Goal: Task Accomplishment & Management: Use online tool/utility

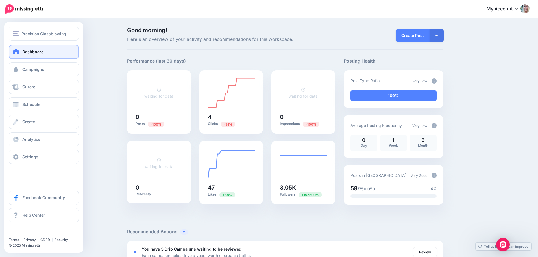
click at [34, 49] on span "Dashboard" at bounding box center [32, 51] width 21 height 5
click at [34, 70] on span "Campaigns" at bounding box center [33, 69] width 22 height 5
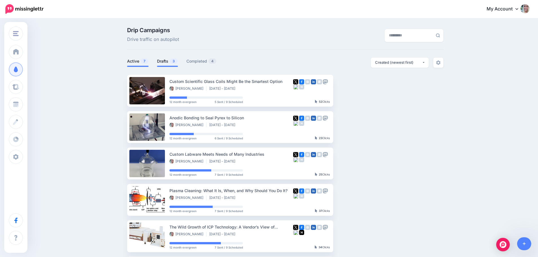
click at [170, 62] on link "Drafts 3" at bounding box center [167, 61] width 21 height 7
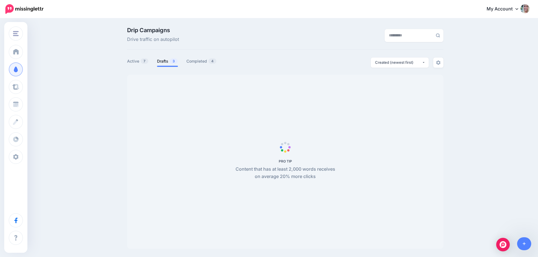
click at [170, 62] on link "Drafts 3" at bounding box center [167, 61] width 21 height 7
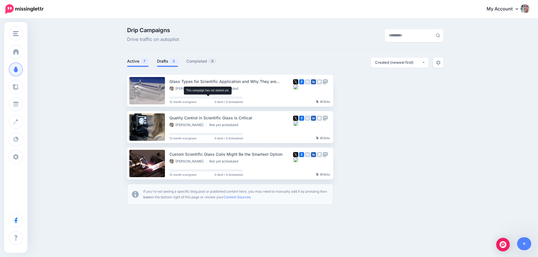
click at [137, 64] on link "Active 7" at bounding box center [137, 61] width 21 height 7
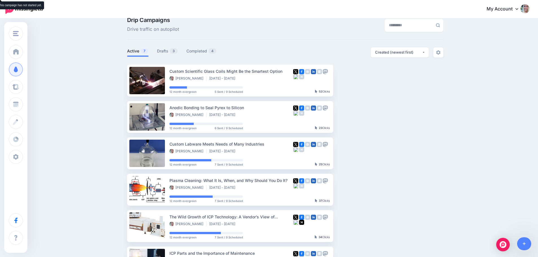
scroll to position [10, 0]
click at [163, 54] on link "Drafts 3" at bounding box center [167, 51] width 21 height 7
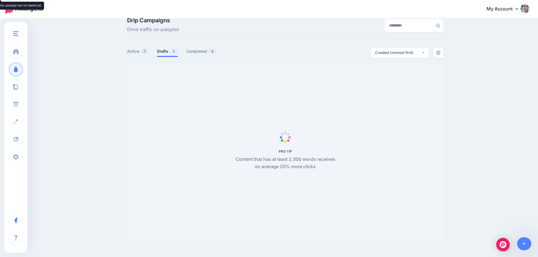
scroll to position [5, 0]
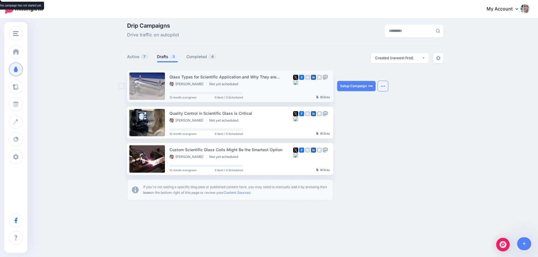
click at [386, 87] on button "button" at bounding box center [383, 86] width 10 height 10
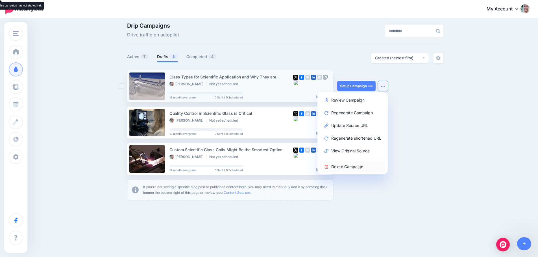
click at [352, 166] on link "Delete Campaign" at bounding box center [352, 166] width 66 height 11
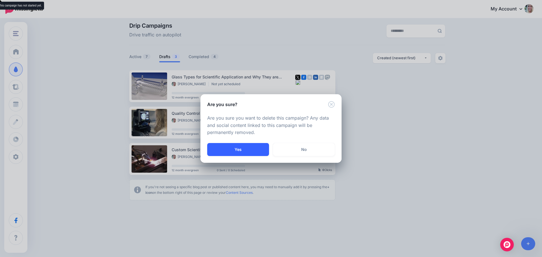
click at [244, 150] on button "Yes" at bounding box center [238, 149] width 62 height 13
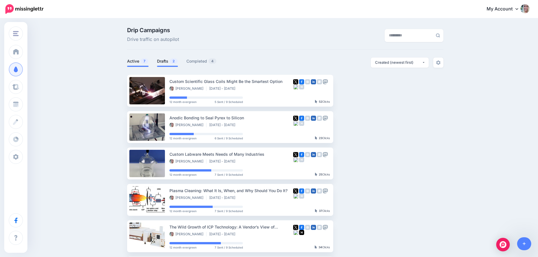
click at [165, 62] on link "Drafts 2" at bounding box center [167, 61] width 21 height 7
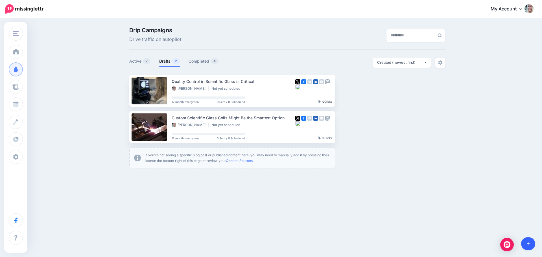
click at [529, 244] on link at bounding box center [528, 243] width 14 height 13
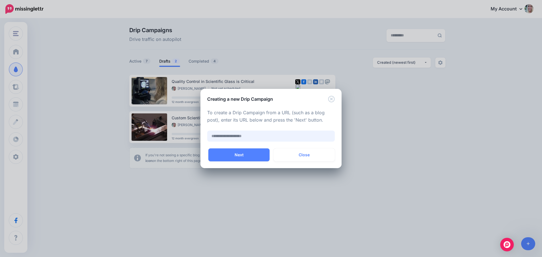
paste input "**********"
type input "**********"
click at [245, 156] on button "Next" at bounding box center [238, 154] width 61 height 13
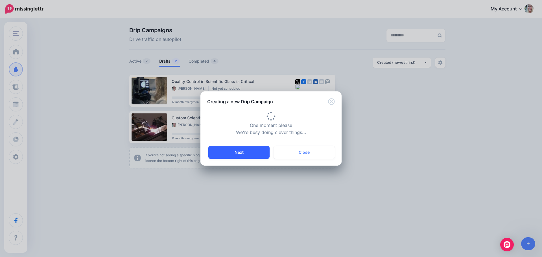
type input "**********"
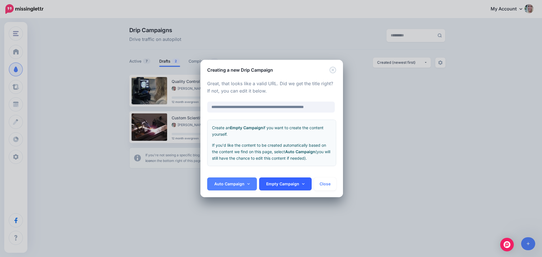
click at [302, 184] on icon at bounding box center [303, 184] width 3 height 4
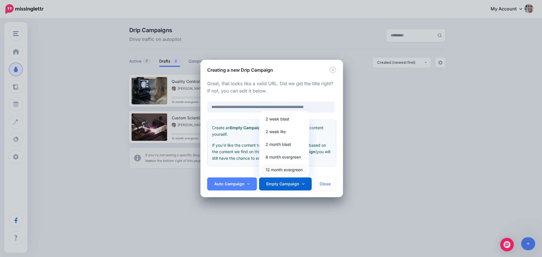
click at [288, 168] on link "12 month evergreen" at bounding box center [283, 169] width 45 height 11
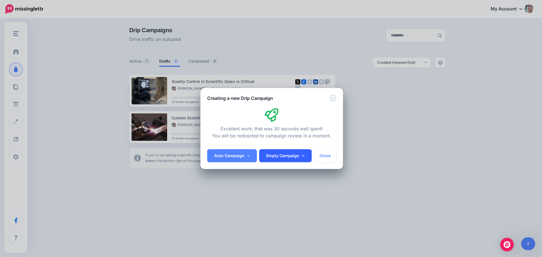
click at [303, 157] on icon at bounding box center [303, 156] width 3 height 4
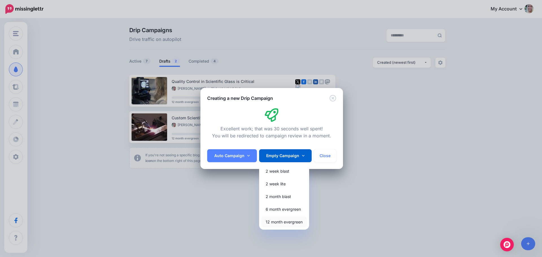
click at [281, 223] on link "12 month evergreen" at bounding box center [283, 221] width 45 height 11
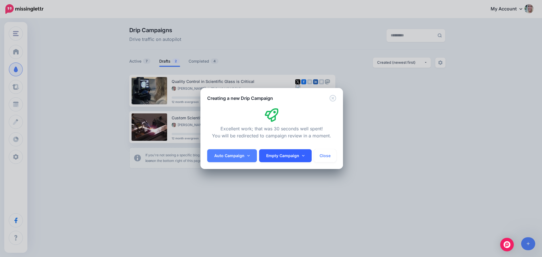
click at [301, 152] on link "Empty Campaign" at bounding box center [285, 155] width 52 height 13
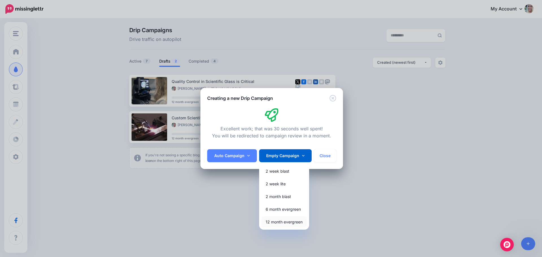
click at [273, 222] on link "12 month evergreen" at bounding box center [283, 221] width 45 height 11
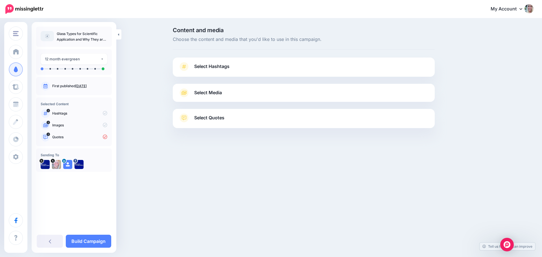
click at [209, 71] on link "Select Hashtags" at bounding box center [303, 69] width 251 height 15
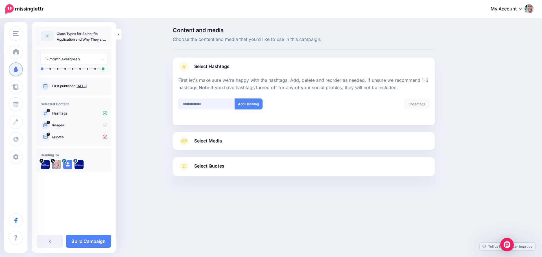
click at [207, 104] on input "text" at bounding box center [206, 103] width 56 height 11
click at [210, 104] on input "text" at bounding box center [206, 103] width 56 height 11
click at [193, 104] on input "**********" at bounding box center [206, 103] width 56 height 11
type input "**********"
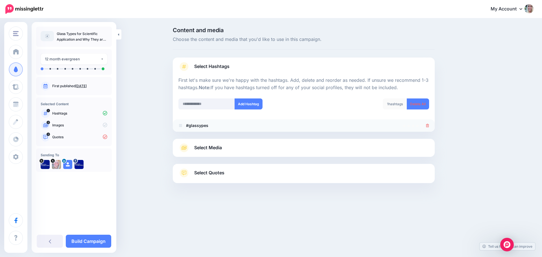
click at [426, 126] on icon at bounding box center [427, 125] width 3 height 3
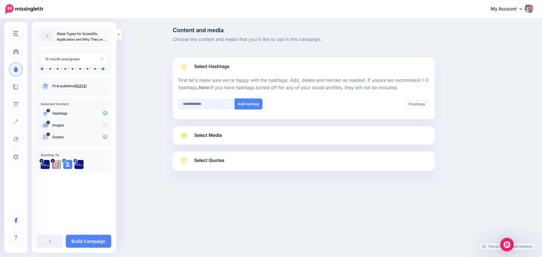
click at [215, 105] on input "text" at bounding box center [206, 103] width 56 height 11
click at [182, 104] on input "**********" at bounding box center [206, 103] width 56 height 11
type input "**********"
click at [243, 104] on button "Add Hashtag" at bounding box center [248, 103] width 28 height 11
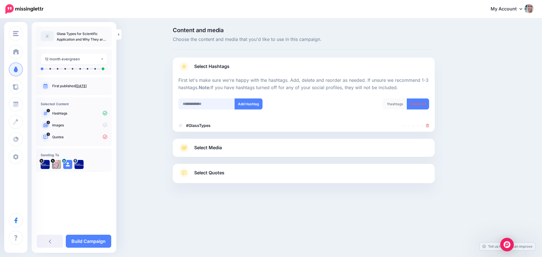
click at [216, 105] on input "text" at bounding box center [206, 103] width 56 height 11
click at [209, 105] on input "text" at bounding box center [206, 103] width 56 height 11
type input "**********"
click at [243, 102] on button "Add Hashtag" at bounding box center [248, 103] width 28 height 11
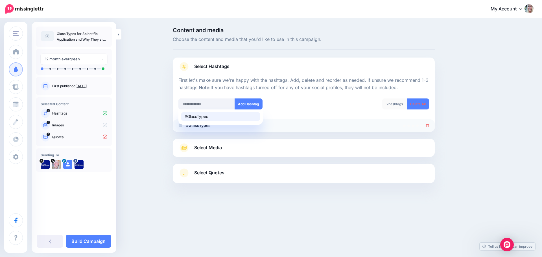
click at [288, 127] on div at bounding box center [303, 125] width 251 height 7
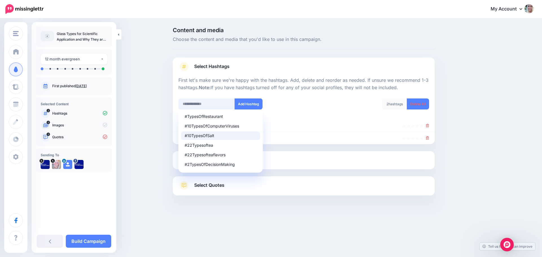
click at [217, 106] on input "text" at bounding box center [206, 103] width 56 height 11
click at [301, 137] on div at bounding box center [303, 138] width 251 height 7
click at [203, 105] on input "text" at bounding box center [206, 103] width 56 height 11
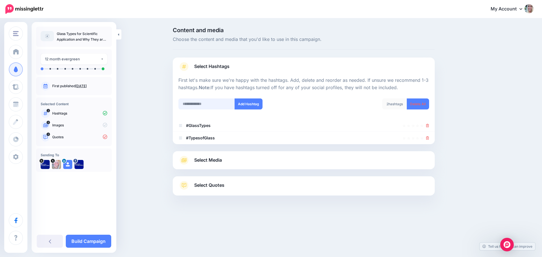
click at [204, 105] on input "text" at bounding box center [206, 103] width 56 height 11
type input "**********"
click at [250, 103] on button "Add Hashtag" at bounding box center [248, 103] width 28 height 11
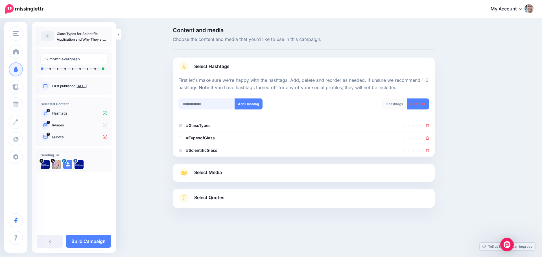
click at [204, 105] on input "text" at bounding box center [206, 103] width 56 height 11
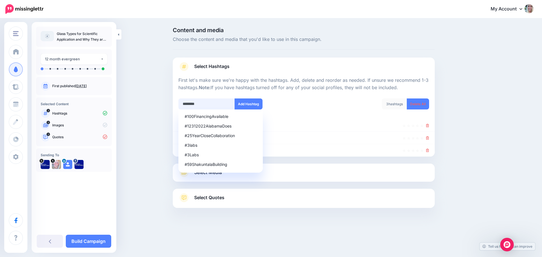
click at [182, 104] on input "********" at bounding box center [206, 103] width 56 height 11
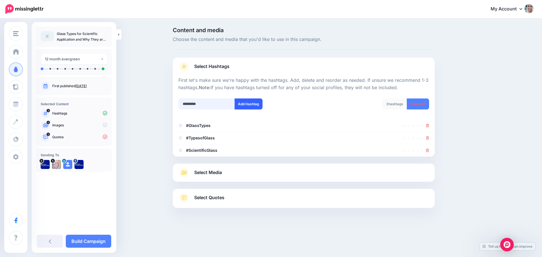
type input "*********"
click at [248, 103] on button "Add Hashtag" at bounding box center [248, 103] width 28 height 11
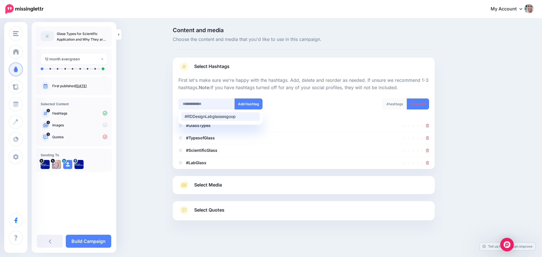
click at [220, 102] on input "text" at bounding box center [206, 103] width 56 height 11
click at [428, 137] on icon at bounding box center [427, 137] width 3 height 3
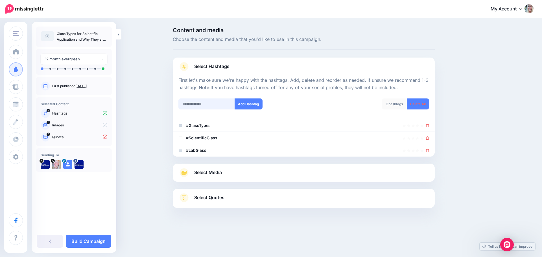
click at [214, 106] on input "text" at bounding box center [206, 103] width 56 height 11
type input "*******"
click at [245, 105] on button "Add Hashtag" at bounding box center [248, 103] width 28 height 11
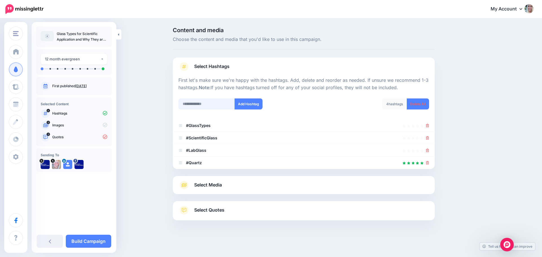
click at [204, 104] on input "text" at bounding box center [206, 103] width 56 height 11
click at [185, 104] on input "*******" at bounding box center [206, 103] width 56 height 11
type input "**********"
click at [244, 106] on button "Add Hashtag" at bounding box center [248, 103] width 28 height 11
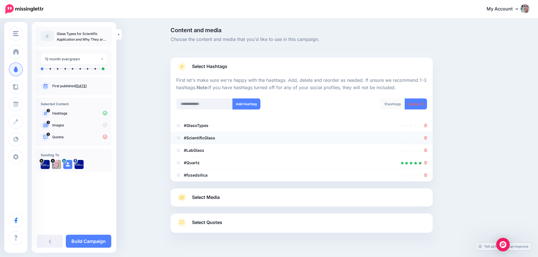
scroll to position [12, 0]
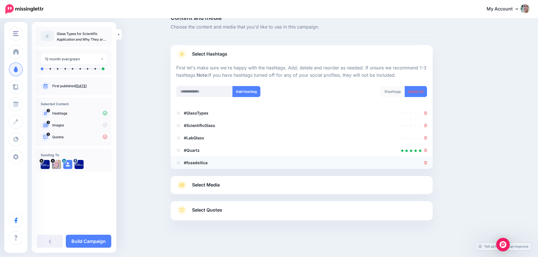
click at [200, 163] on b "#fusedsilica" at bounding box center [196, 162] width 24 height 5
drag, startPoint x: 199, startPoint y: 163, endPoint x: 189, endPoint y: 163, distance: 10.2
click at [189, 163] on b "#fusedsilica" at bounding box center [196, 162] width 24 height 5
drag, startPoint x: 214, startPoint y: 163, endPoint x: 189, endPoint y: 161, distance: 25.2
click at [189, 161] on li "#fusedsilica" at bounding box center [301, 163] width 262 height 12
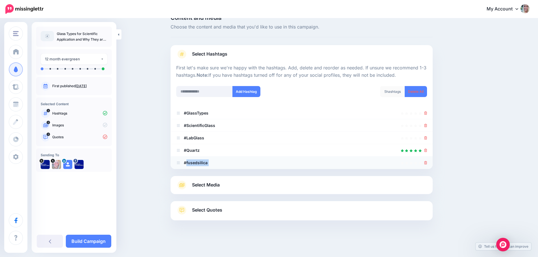
click at [426, 164] on icon at bounding box center [425, 162] width 3 height 3
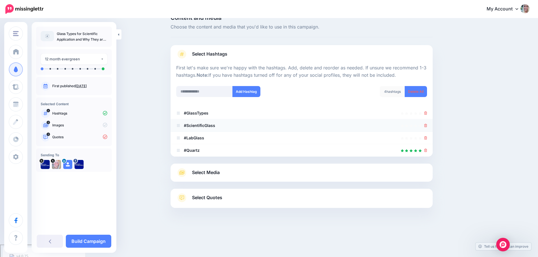
scroll to position [0, 0]
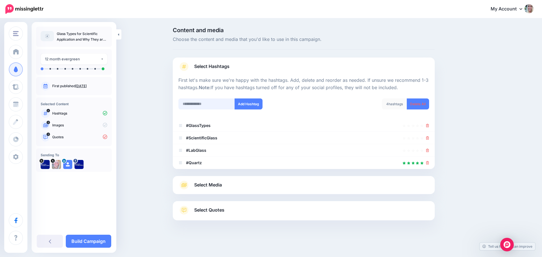
click at [206, 104] on input "text" at bounding box center [206, 103] width 56 height 11
type input "**********"
click at [242, 103] on button "Add Hashtag" at bounding box center [248, 103] width 28 height 11
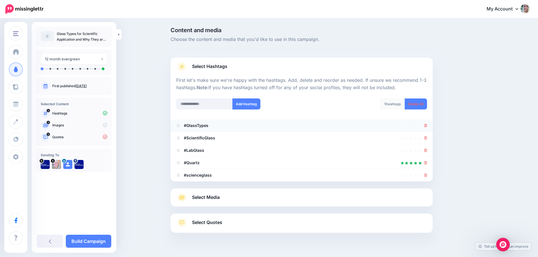
scroll to position [12, 0]
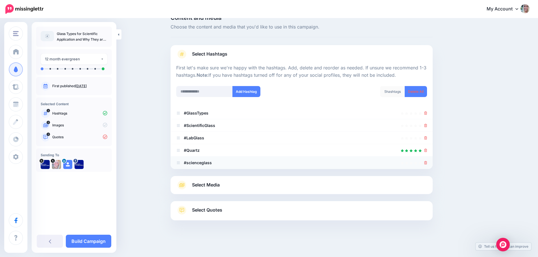
click at [427, 163] on icon at bounding box center [425, 162] width 3 height 3
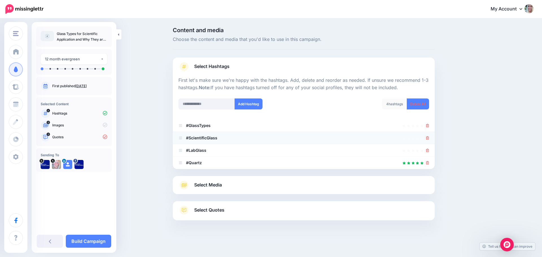
click at [427, 138] on icon at bounding box center [427, 137] width 3 height 3
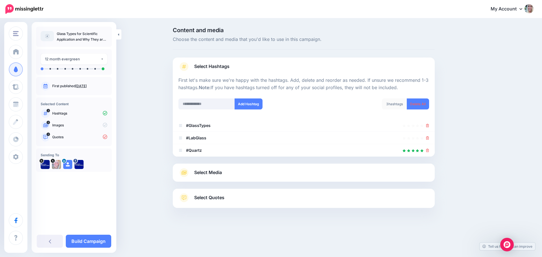
click at [241, 174] on link "Select Media" at bounding box center [303, 172] width 251 height 9
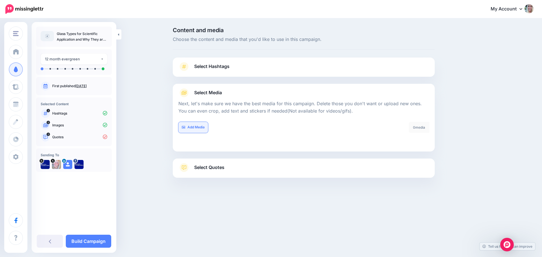
click at [193, 126] on link "Add Media" at bounding box center [193, 127] width 30 height 11
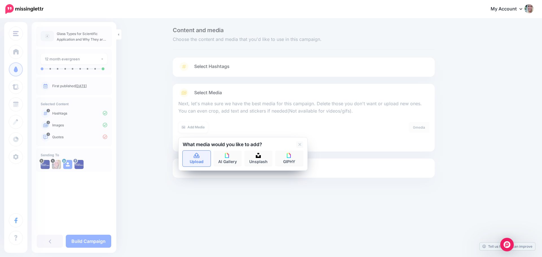
click at [196, 157] on icon at bounding box center [197, 155] width 6 height 5
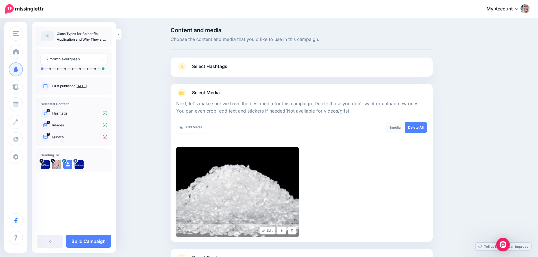
scroll to position [48, 0]
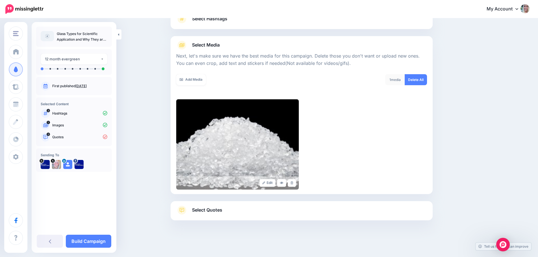
click at [412, 91] on div "1 media Delete All" at bounding box center [366, 83] width 130 height 18
click at [189, 77] on link "Add Media" at bounding box center [191, 79] width 30 height 11
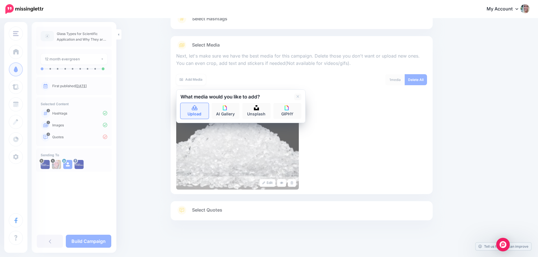
click at [193, 108] on link "Upload" at bounding box center [194, 111] width 28 height 16
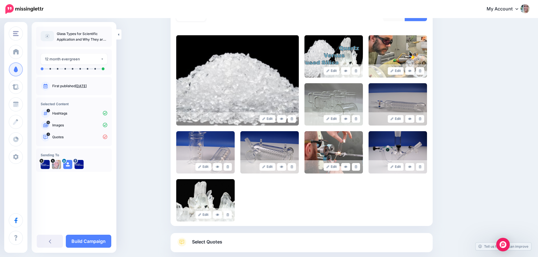
scroll to position [111, 0]
click at [216, 245] on span "Select Quotes" at bounding box center [207, 242] width 30 height 8
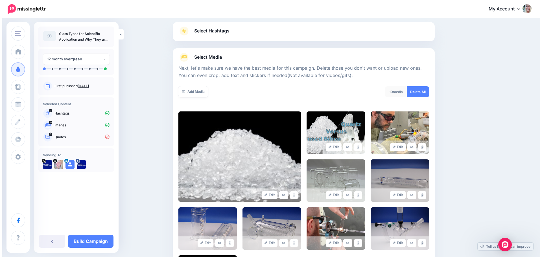
scroll to position [0, 0]
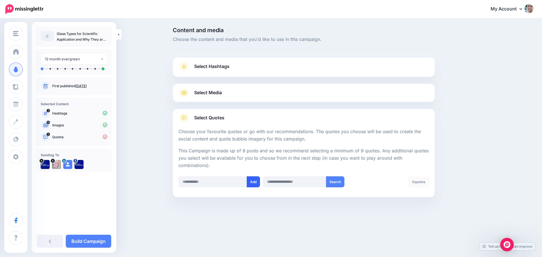
click at [254, 182] on button "Add" at bounding box center [253, 181] width 13 height 11
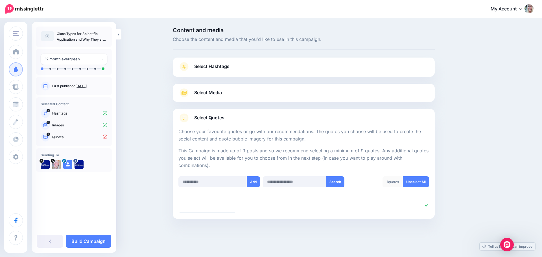
click at [74, 139] on p "Quotes" at bounding box center [79, 137] width 55 height 5
click at [54, 139] on p "Quotes" at bounding box center [79, 137] width 55 height 5
click at [46, 137] on icon at bounding box center [45, 137] width 9 height 9
click at [337, 182] on button "Search" at bounding box center [335, 181] width 18 height 11
click at [42, 138] on icon at bounding box center [45, 137] width 9 height 9
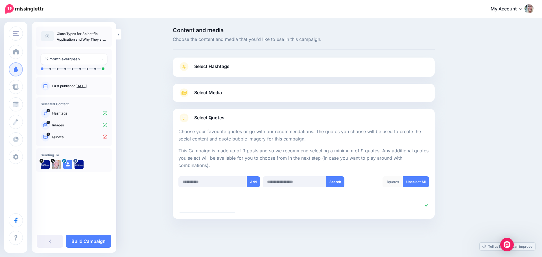
click at [59, 138] on p "Quotes" at bounding box center [79, 137] width 55 height 5
click at [256, 116] on link "Select Quotes" at bounding box center [303, 120] width 251 height 15
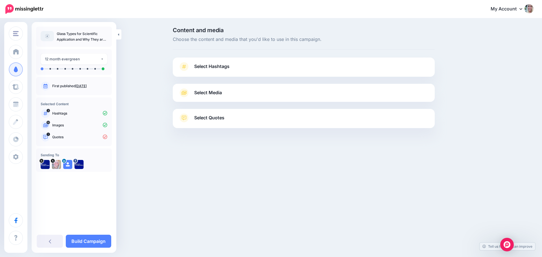
click at [256, 116] on link "Select Quotes" at bounding box center [303, 120] width 251 height 15
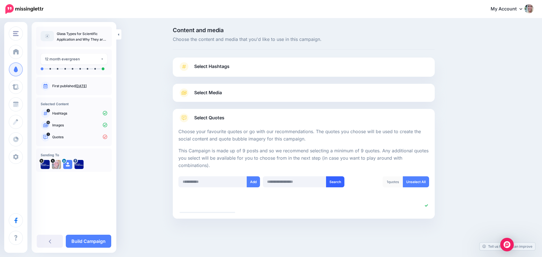
click at [337, 181] on button "Search" at bounding box center [335, 181] width 18 height 11
click at [297, 185] on input "text" at bounding box center [294, 181] width 63 height 11
click at [229, 182] on input "text" at bounding box center [212, 181] width 69 height 11
click at [413, 182] on link "Unselect All" at bounding box center [416, 181] width 26 height 11
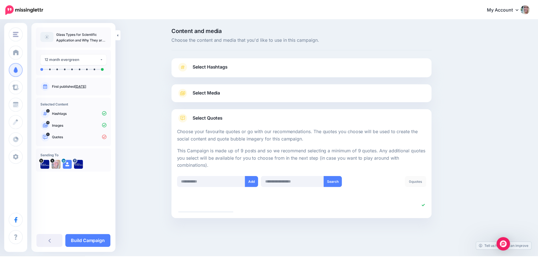
scroll to position [1, 0]
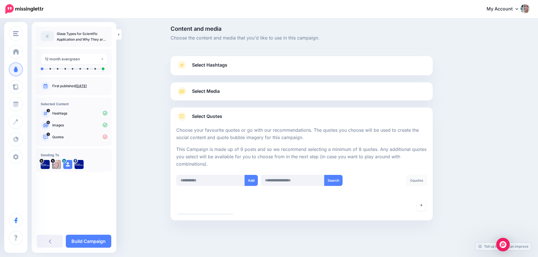
click at [185, 117] on icon at bounding box center [181, 116] width 9 height 9
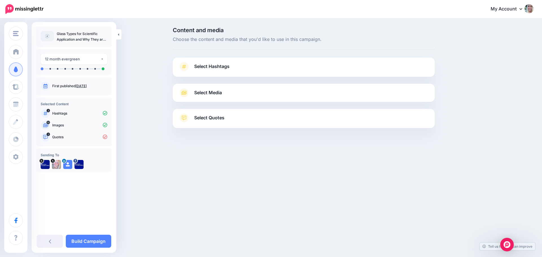
click at [185, 117] on icon at bounding box center [183, 117] width 9 height 9
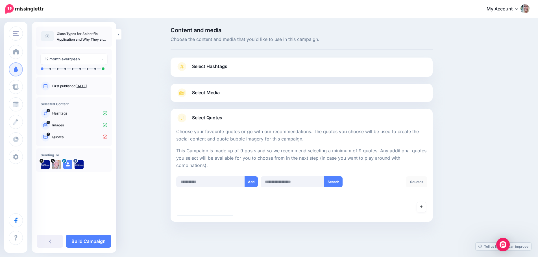
click at [201, 119] on span "Select Quotes" at bounding box center [207, 118] width 30 height 8
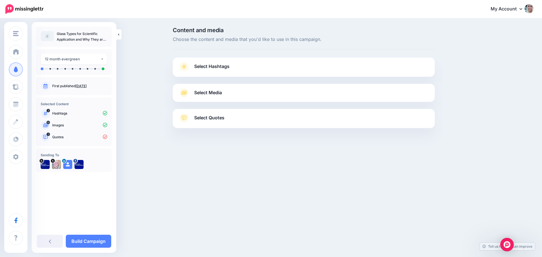
click at [201, 119] on span "Select Quotes" at bounding box center [209, 118] width 30 height 8
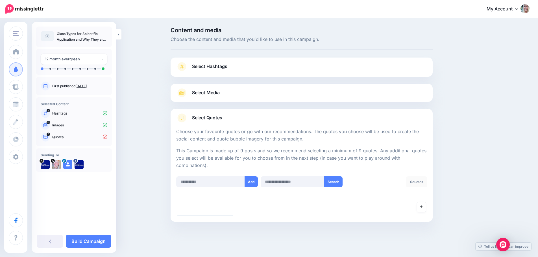
click at [45, 137] on icon at bounding box center [45, 137] width 9 height 9
click at [58, 139] on p "Quotes" at bounding box center [79, 137] width 55 height 5
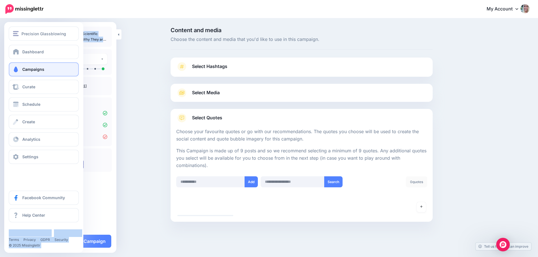
drag, startPoint x: 56, startPoint y: 37, endPoint x: 34, endPoint y: 73, distance: 42.2
click at [34, 73] on div "Precision Glassblowing Manhattan Resources Yoho Adventures Tekapo Adventures Pr…" at bounding box center [269, 139] width 538 height 240
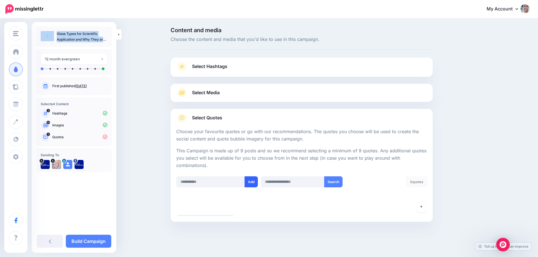
click at [251, 183] on button "Add" at bounding box center [250, 181] width 13 height 11
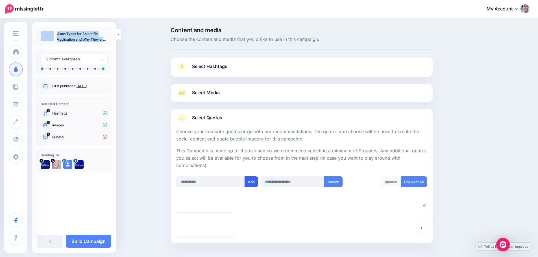
scroll to position [23, 0]
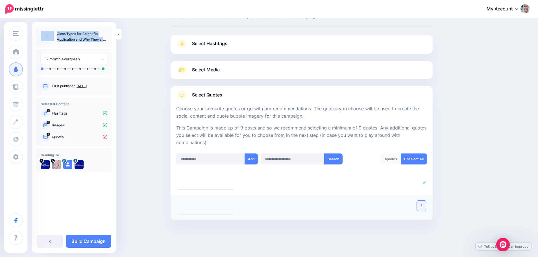
click at [421, 205] on link at bounding box center [421, 206] width 9 height 10
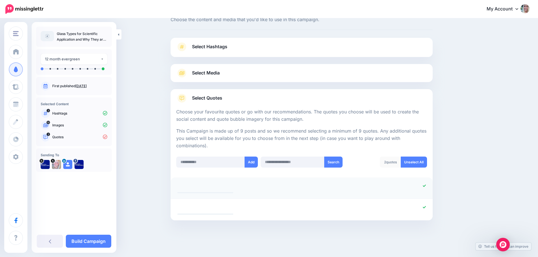
click at [332, 187] on div at bounding box center [280, 185] width 214 height 7
click at [285, 163] on input "text" at bounding box center [291, 162] width 63 height 11
click at [340, 162] on button "Search" at bounding box center [333, 162] width 18 height 11
click at [330, 163] on button "Search" at bounding box center [333, 162] width 18 height 11
click at [199, 160] on input "text" at bounding box center [210, 162] width 69 height 11
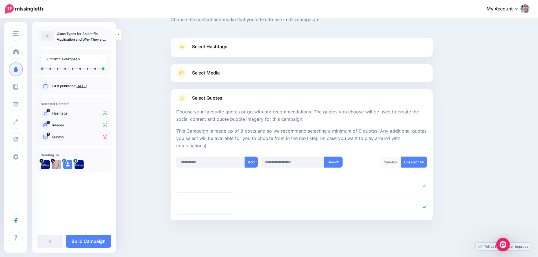
click at [197, 98] on span "Select Quotes" at bounding box center [207, 98] width 30 height 8
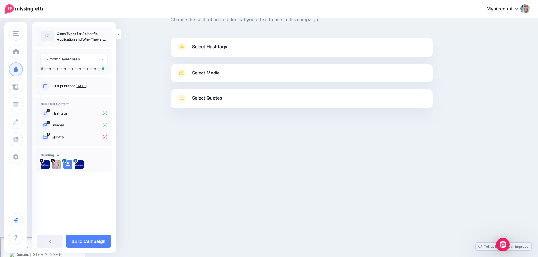
scroll to position [0, 0]
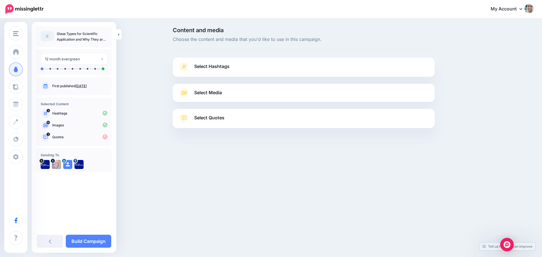
click at [184, 117] on icon at bounding box center [184, 118] width 5 height 5
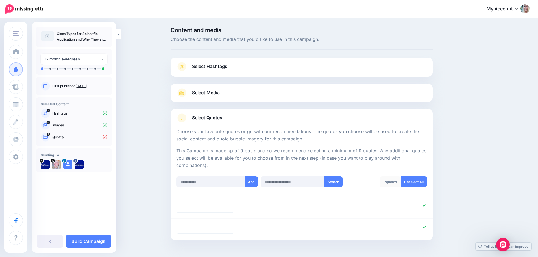
click at [184, 117] on icon at bounding box center [181, 118] width 5 height 5
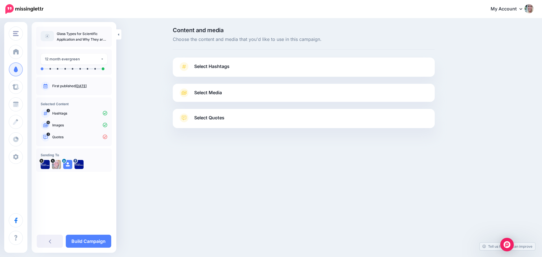
click at [184, 117] on icon at bounding box center [184, 118] width 5 height 5
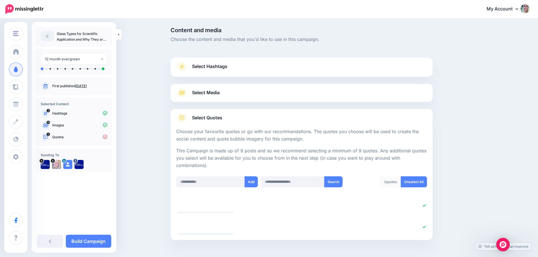
click at [54, 138] on p "Quotes" at bounding box center [79, 137] width 55 height 5
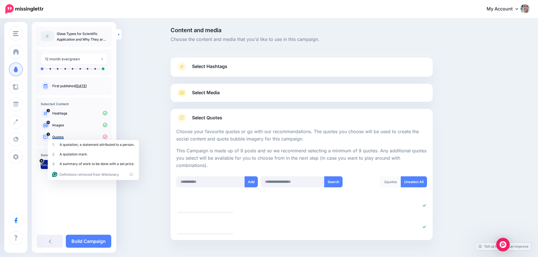
click at [118, 36] on icon at bounding box center [118, 35] width 1 height 4
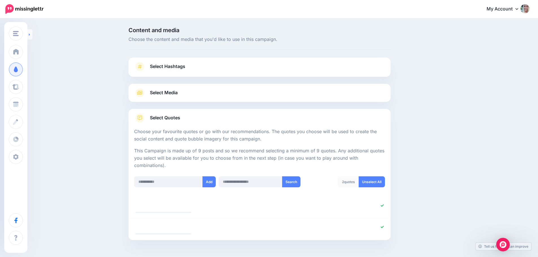
click at [29, 37] on link at bounding box center [29, 34] width 5 height 10
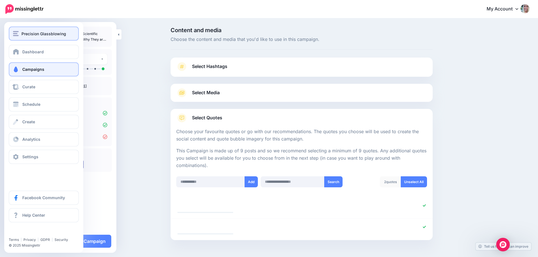
click at [12, 33] on button "Precision Glassblowing" at bounding box center [44, 34] width 70 height 14
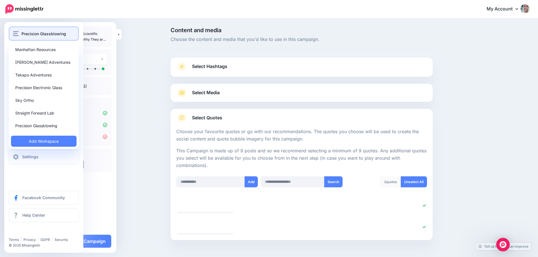
click at [32, 34] on span "Precision Glassblowing" at bounding box center [43, 33] width 45 height 6
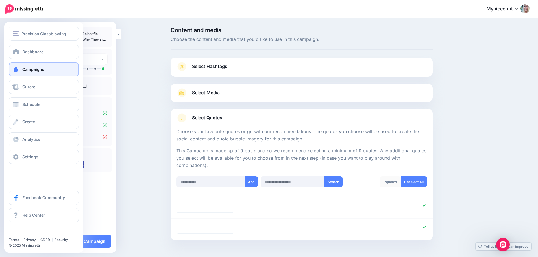
click at [35, 70] on span "Campaigns" at bounding box center [33, 69] width 22 height 5
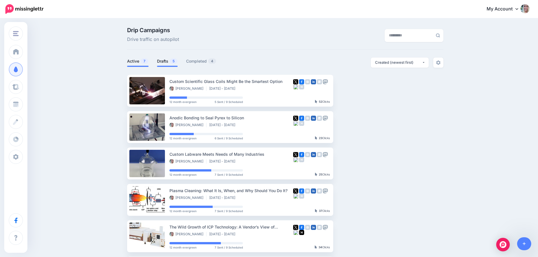
click at [169, 62] on link "Drafts 5" at bounding box center [167, 61] width 21 height 7
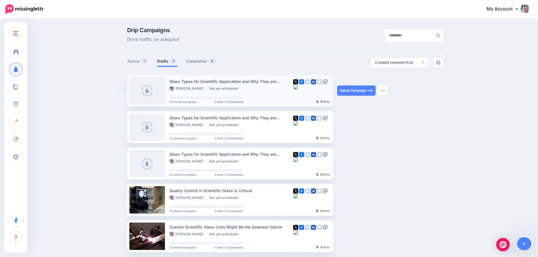
click at [150, 91] on link at bounding box center [147, 90] width 36 height 27
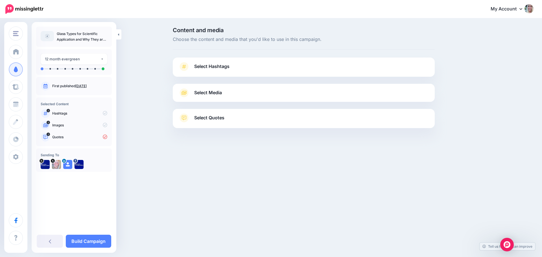
click at [201, 117] on span "Select Quotes" at bounding box center [209, 118] width 30 height 8
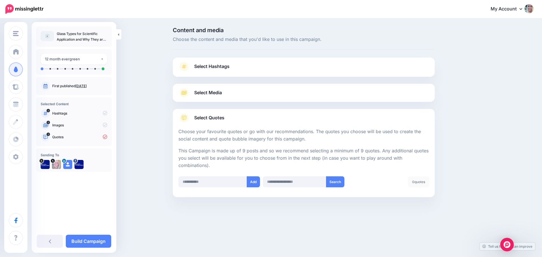
click at [72, 40] on p "Glass Types for Scientific Application and Why They are Important" at bounding box center [82, 36] width 51 height 11
click at [49, 35] on img at bounding box center [47, 36] width 13 height 10
click at [82, 86] on link "[DATE]" at bounding box center [80, 86] width 11 height 4
click at [224, 184] on input "text" at bounding box center [212, 181] width 69 height 11
click at [93, 240] on link "Build Campaign" at bounding box center [88, 241] width 45 height 13
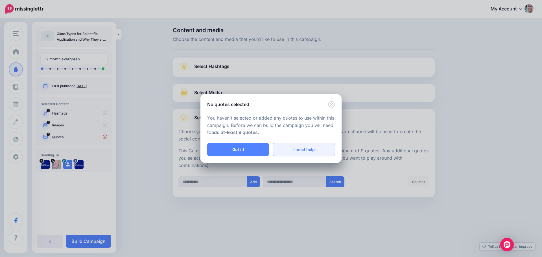
click at [304, 151] on link "I need help" at bounding box center [304, 149] width 62 height 13
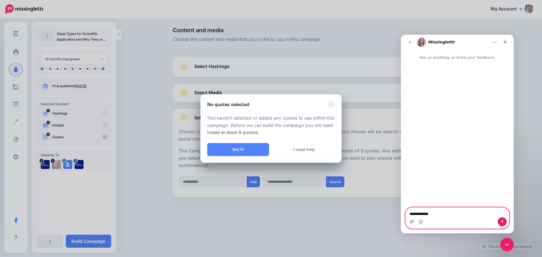
click at [410, 223] on icon "Upload attachment" at bounding box center [411, 222] width 5 height 5
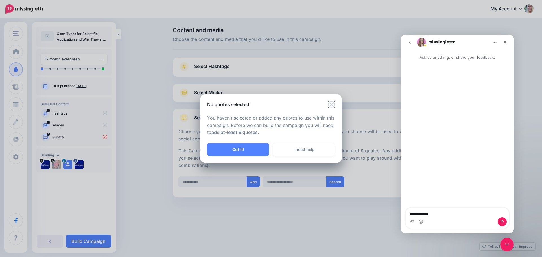
click at [330, 104] on icon "Close" at bounding box center [331, 104] width 7 height 7
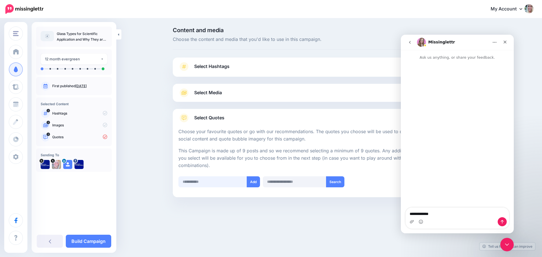
click at [202, 184] on input "text" at bounding box center [212, 181] width 69 height 11
paste input "**********"
drag, startPoint x: 187, startPoint y: 181, endPoint x: 173, endPoint y: 180, distance: 14.4
click at [173, 180] on div "**********" at bounding box center [304, 153] width 262 height 88
click at [185, 182] on input "**********" at bounding box center [212, 181] width 69 height 11
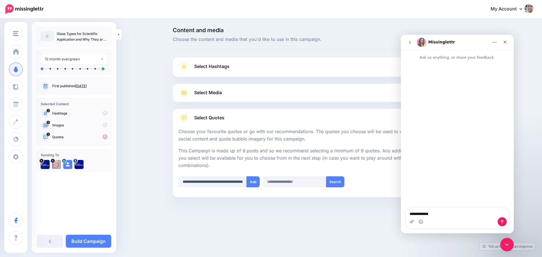
click at [237, 183] on input "**********" at bounding box center [212, 181] width 69 height 11
type input "**********"
click at [257, 182] on button "Add" at bounding box center [252, 181] width 13 height 11
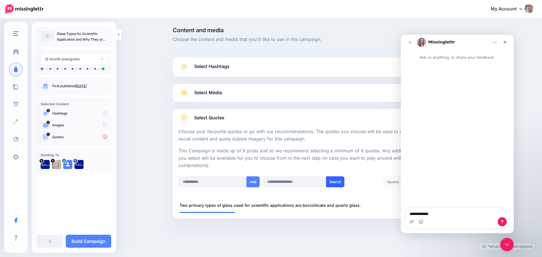
click at [335, 182] on button "Search" at bounding box center [335, 181] width 18 height 11
click at [216, 184] on input "text" at bounding box center [212, 181] width 69 height 11
click at [204, 181] on input "text" at bounding box center [212, 181] width 69 height 11
paste input "**********"
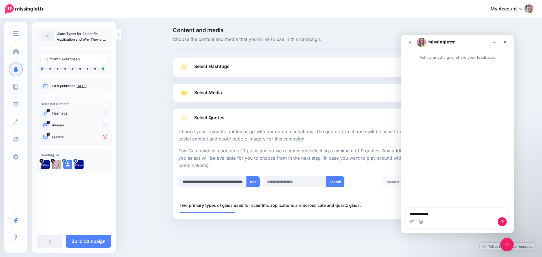
click at [200, 183] on input "**********" at bounding box center [212, 181] width 69 height 11
click at [221, 182] on input "**********" at bounding box center [212, 181] width 69 height 11
type input "**********"
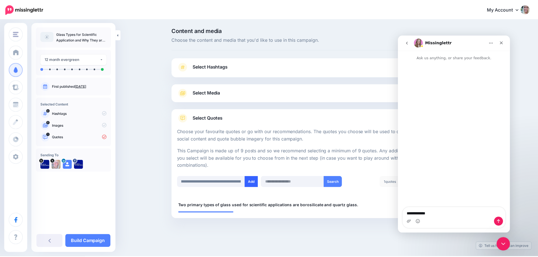
scroll to position [0, 0]
click at [251, 185] on button "Add" at bounding box center [252, 181] width 13 height 11
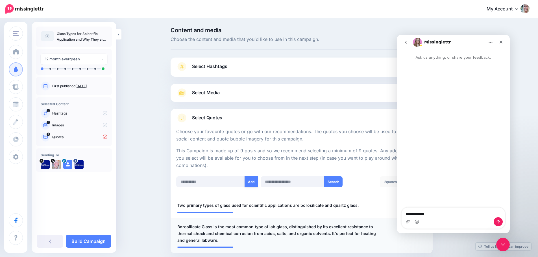
scroll to position [33, 0]
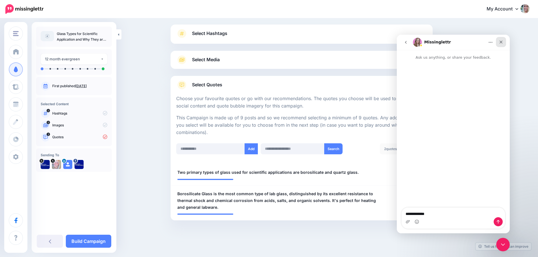
click at [500, 42] on icon "Close" at bounding box center [500, 42] width 3 height 3
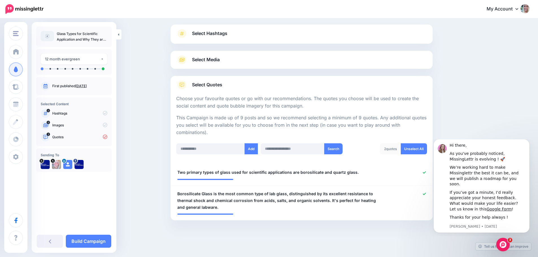
scroll to position [0, 0]
click at [527, 142] on icon "Dismiss notification" at bounding box center [527, 141] width 2 height 2
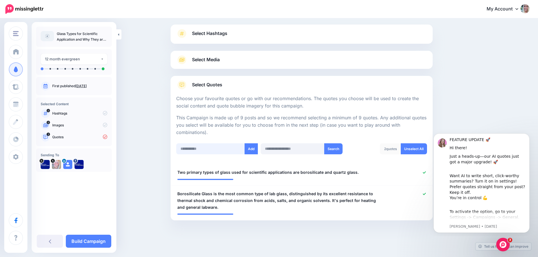
click at [212, 148] on input "text" at bounding box center [210, 148] width 69 height 11
paste input "**********"
click at [195, 149] on input "**********" at bounding box center [210, 148] width 69 height 11
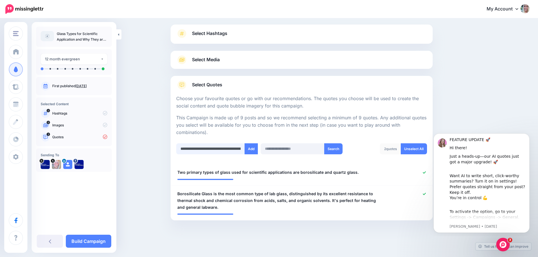
click at [238, 149] on input "**********" at bounding box center [210, 148] width 69 height 11
click at [231, 150] on input "**********" at bounding box center [210, 148] width 69 height 11
click at [210, 149] on input "**********" at bounding box center [210, 148] width 69 height 11
type input "**********"
click at [253, 149] on button "Add" at bounding box center [250, 148] width 13 height 11
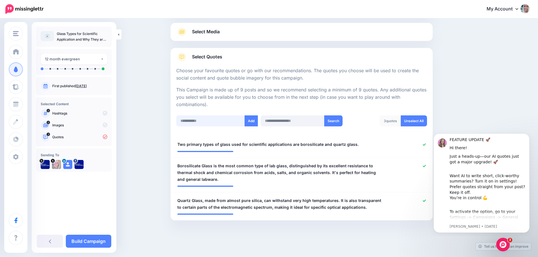
click at [190, 122] on input "text" at bounding box center [210, 120] width 69 height 11
paste input "**********"
click at [245, 120] on input "**********" at bounding box center [210, 120] width 69 height 11
click at [243, 120] on input "**********" at bounding box center [210, 120] width 69 height 11
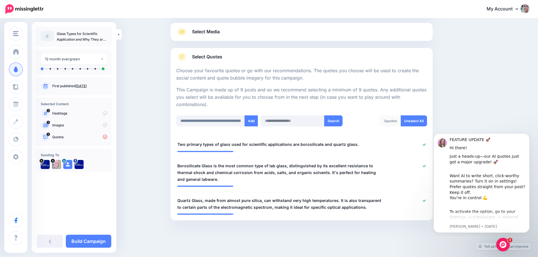
scroll to position [0, 0]
click at [229, 121] on input "**********" at bounding box center [210, 120] width 69 height 11
click at [244, 121] on input "**********" at bounding box center [210, 120] width 69 height 11
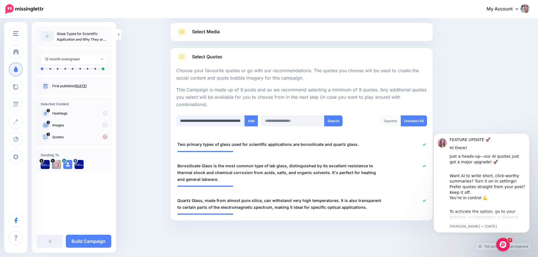
paste input "**********"
type input "**********"
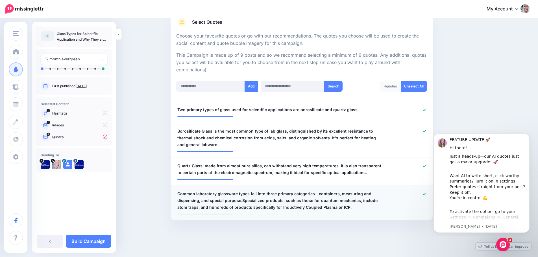
click at [244, 201] on span "Common laboratory glassware types fall into three primary categories--container…" at bounding box center [280, 200] width 206 height 20
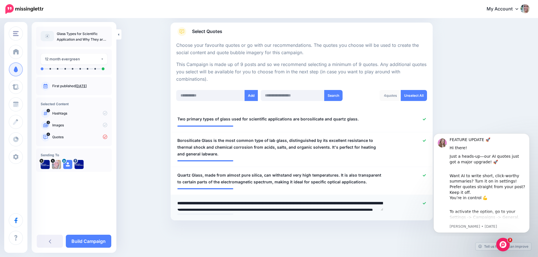
click at [244, 201] on textarea "**********" at bounding box center [280, 205] width 206 height 11
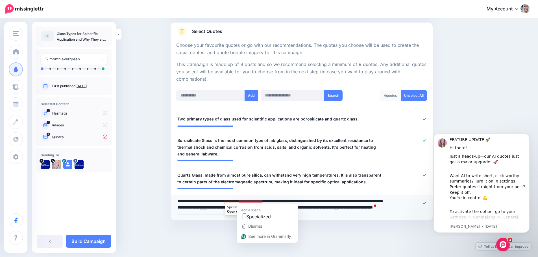
click at [243, 202] on textarea "**********" at bounding box center [280, 205] width 206 height 11
type textarea "**********"
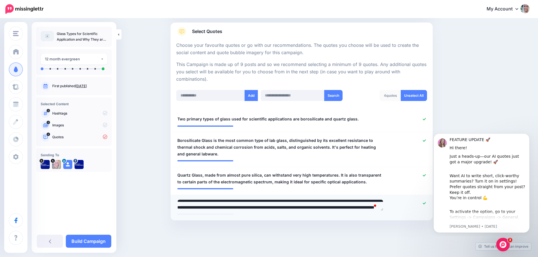
click at [301, 205] on textarea "**********" at bounding box center [280, 205] width 206 height 11
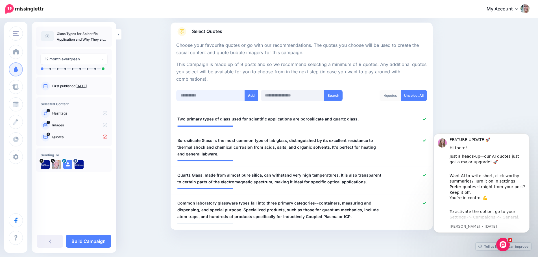
click at [218, 94] on input "text" at bounding box center [210, 95] width 69 height 11
click at [190, 97] on input "text" at bounding box center [210, 95] width 69 height 11
paste input "**********"
click at [243, 97] on input "**********" at bounding box center [210, 95] width 69 height 11
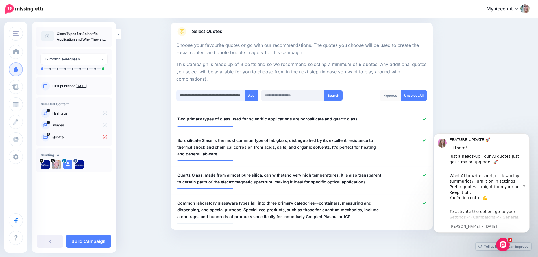
type input "**********"
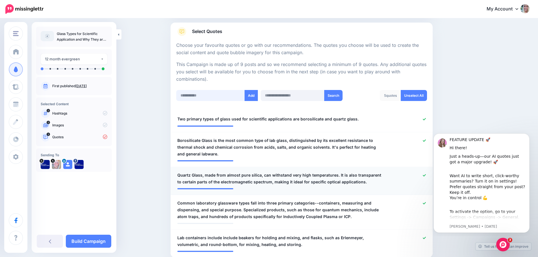
scroll to position [124, 0]
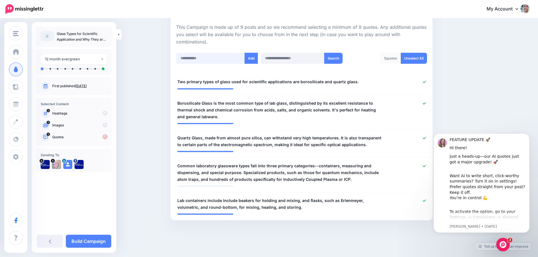
click at [192, 58] on input "text" at bounding box center [210, 58] width 69 height 11
paste input "**********"
type input "**********"
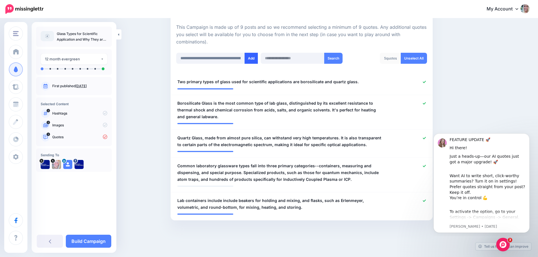
click at [252, 60] on button "Add" at bounding box center [250, 58] width 13 height 11
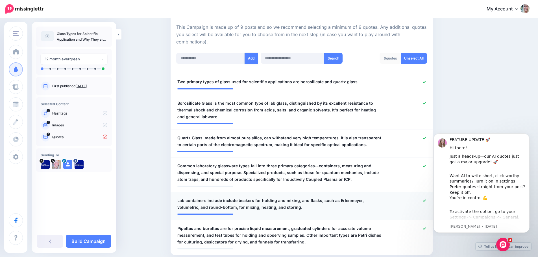
scroll to position [158, 0]
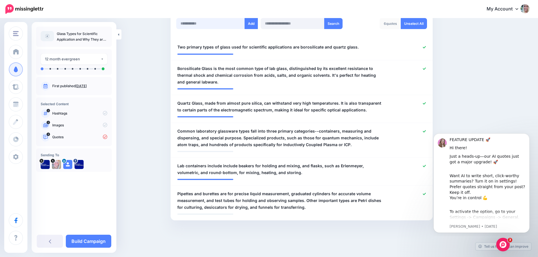
click at [194, 24] on input "text" at bounding box center [210, 23] width 69 height 11
paste input "**********"
type input "**********"
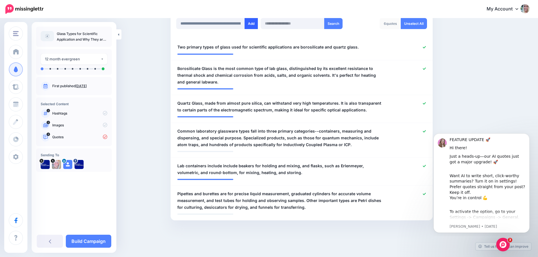
click at [253, 25] on button "Add" at bounding box center [250, 23] width 13 height 11
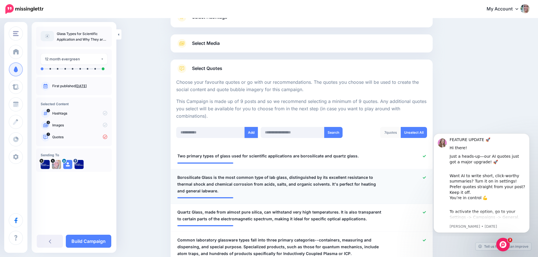
scroll to position [49, 0]
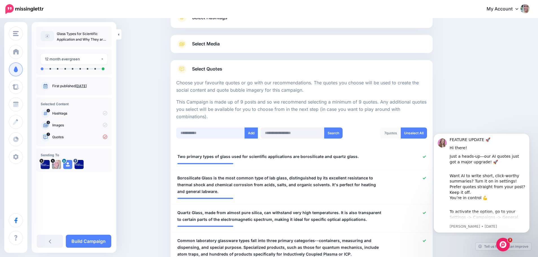
click at [201, 131] on input "text" at bounding box center [210, 133] width 69 height 11
click at [190, 134] on input "text" at bounding box center [210, 133] width 69 height 11
paste input "**********"
type input "**********"
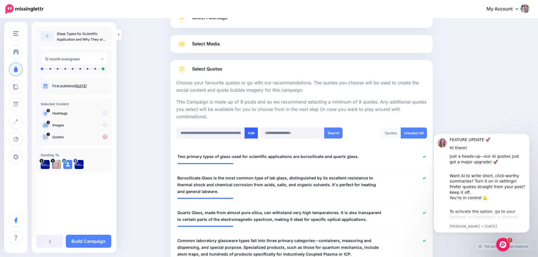
scroll to position [0, 0]
click at [253, 134] on button "Add" at bounding box center [250, 133] width 13 height 11
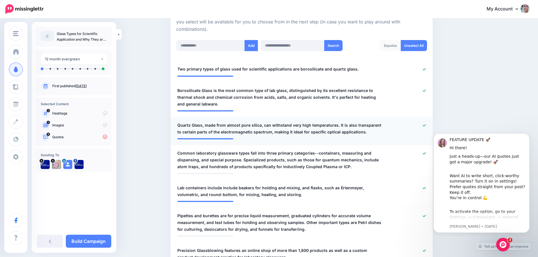
scroll to position [136, 0]
click at [223, 46] on input "text" at bounding box center [210, 45] width 69 height 11
click at [198, 47] on input "text" at bounding box center [210, 45] width 69 height 11
paste input "**********"
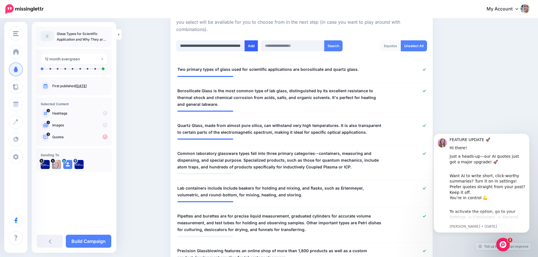
type input "**********"
click at [254, 45] on button "Add" at bounding box center [250, 45] width 13 height 11
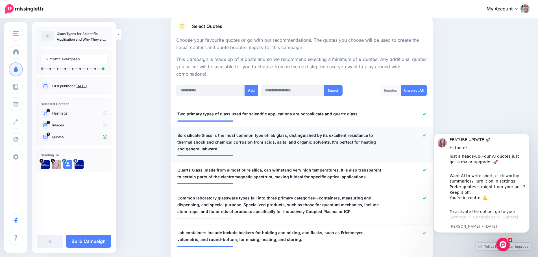
scroll to position [82, 0]
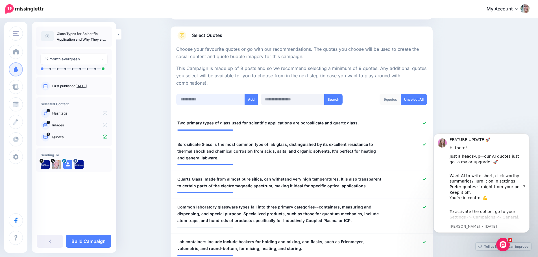
click at [217, 102] on input "text" at bounding box center [210, 99] width 69 height 11
click at [186, 102] on input "text" at bounding box center [210, 99] width 69 height 11
paste input "**********"
type input "**********"
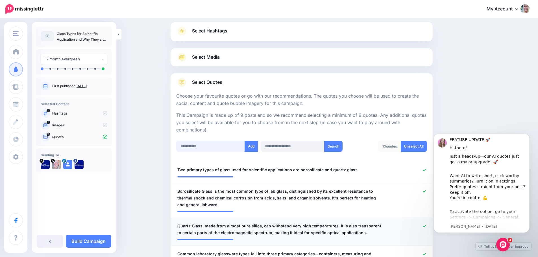
scroll to position [35, 0]
click at [200, 146] on input "text" at bounding box center [210, 146] width 69 height 11
click at [204, 146] on input "text" at bounding box center [210, 146] width 69 height 11
paste input "**********"
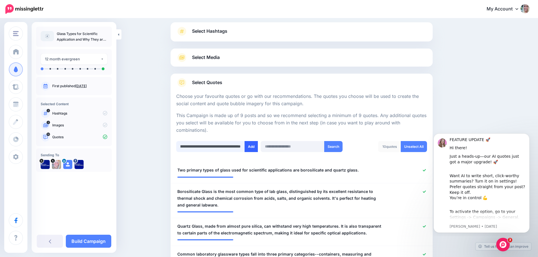
type input "**********"
click at [252, 149] on button "Add" at bounding box center [250, 146] width 13 height 11
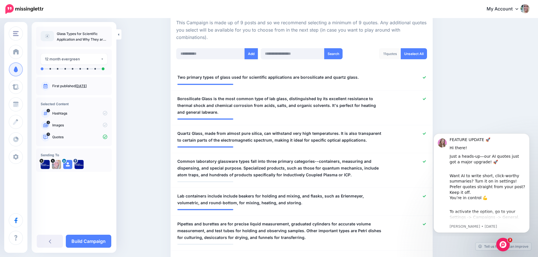
scroll to position [110, 0]
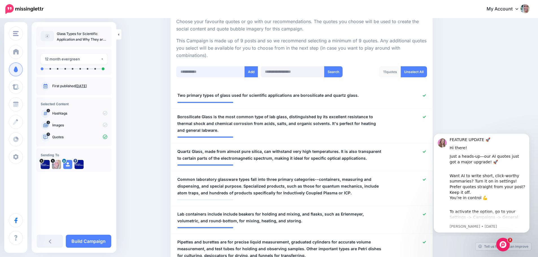
click at [201, 71] on input "text" at bounding box center [210, 71] width 69 height 11
paste input "**********"
type input "**********"
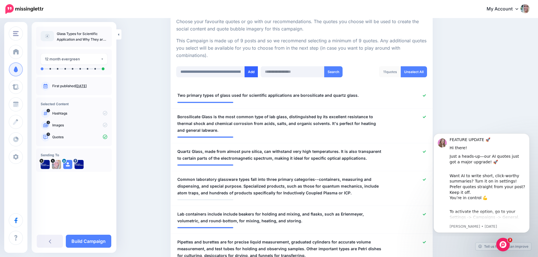
click at [256, 72] on button "Add" at bounding box center [250, 71] width 13 height 11
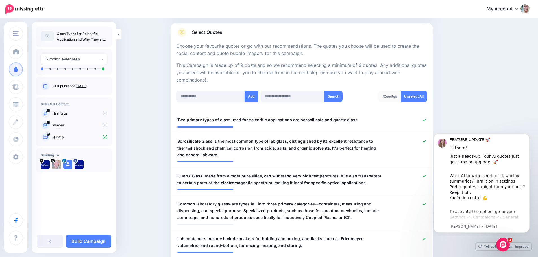
scroll to position [78, 0]
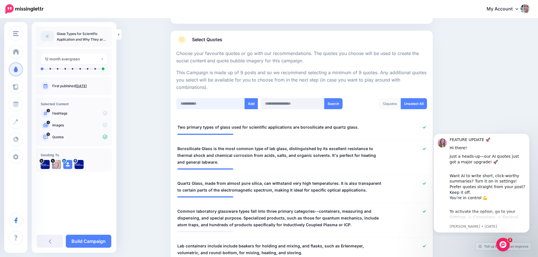
click at [201, 103] on input "text" at bounding box center [210, 103] width 69 height 11
paste input "**********"
type input "**********"
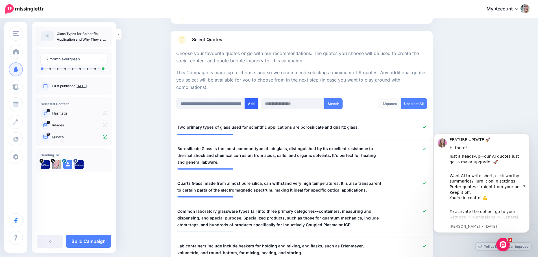
click at [251, 106] on button "Add" at bounding box center [250, 103] width 13 height 11
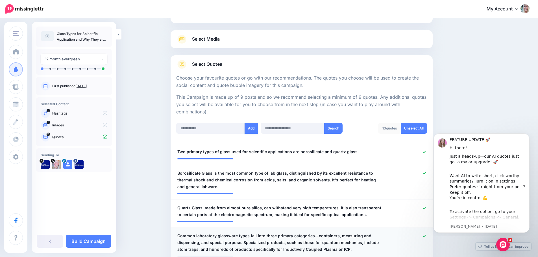
scroll to position [53, 0]
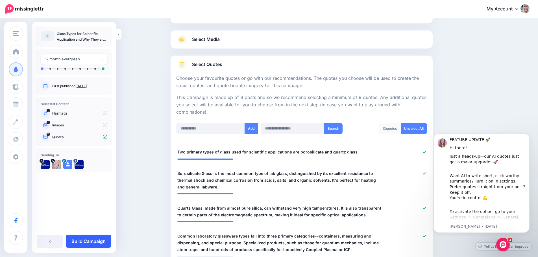
click at [97, 239] on link "Build Campaign" at bounding box center [88, 241] width 45 height 13
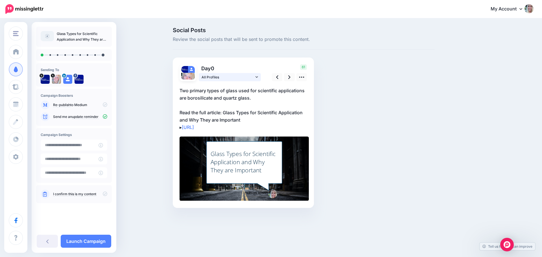
click at [255, 78] on icon at bounding box center [256, 77] width 3 height 4
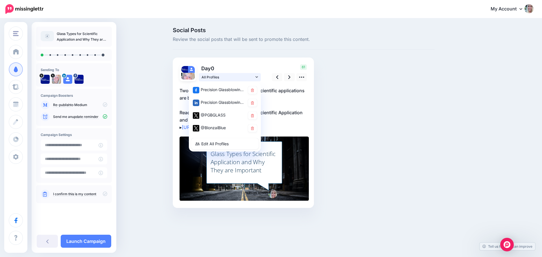
click at [255, 78] on icon at bounding box center [256, 77] width 3 height 4
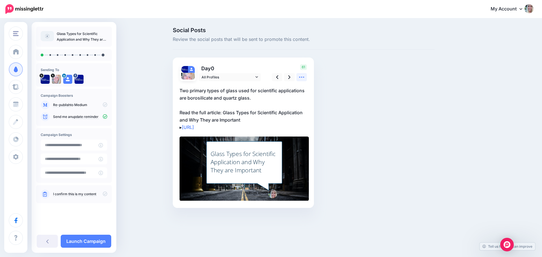
click at [300, 79] on icon at bounding box center [302, 77] width 6 height 6
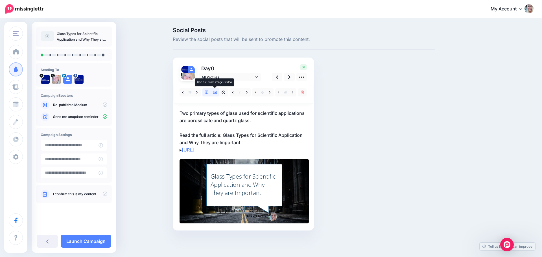
click at [213, 94] on icon at bounding box center [215, 93] width 4 height 4
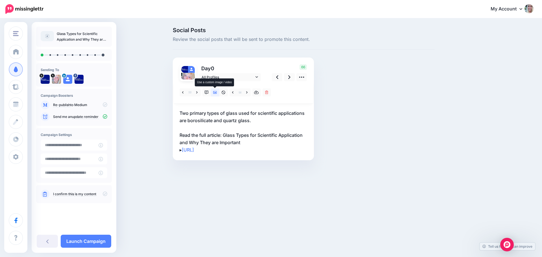
click at [214, 93] on icon at bounding box center [215, 93] width 4 height 4
click at [207, 91] on icon at bounding box center [207, 93] width 4 height 4
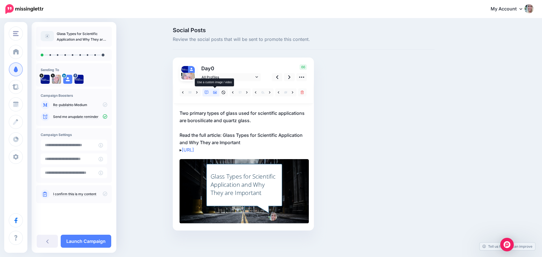
click at [214, 94] on icon at bounding box center [215, 93] width 4 height 4
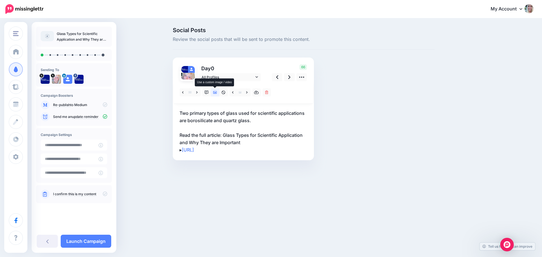
click at [215, 93] on icon at bounding box center [215, 92] width 4 height 3
click at [240, 93] on icon at bounding box center [240, 92] width 3 height 2
click at [215, 93] on icon at bounding box center [215, 92] width 4 height 3
click at [241, 93] on icon at bounding box center [240, 92] width 3 height 3
click at [216, 92] on icon at bounding box center [215, 93] width 4 height 4
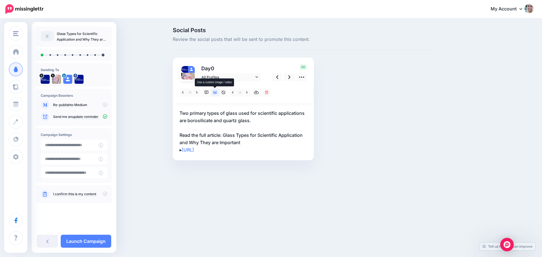
click at [216, 92] on icon at bounding box center [215, 93] width 4 height 4
click at [255, 93] on icon at bounding box center [256, 93] width 5 height 4
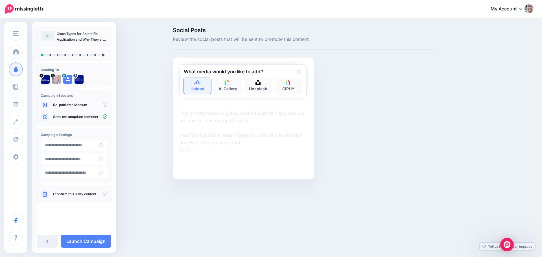
click at [200, 87] on link "Upload" at bounding box center [198, 86] width 28 height 16
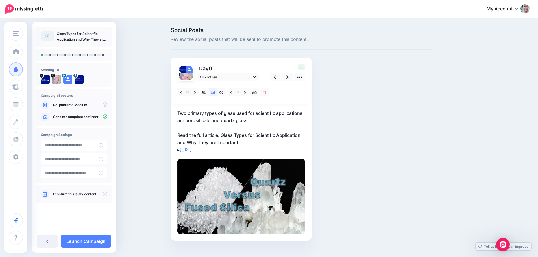
click at [89, 194] on link "I confirm this is my content" at bounding box center [74, 194] width 43 height 5
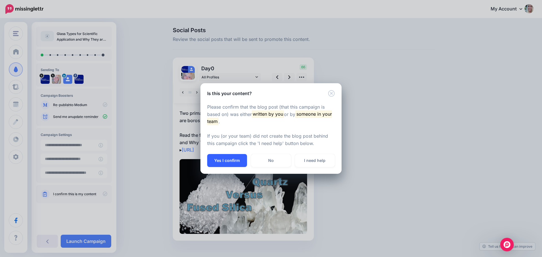
click at [223, 162] on button "Yes I confirm" at bounding box center [227, 160] width 40 height 13
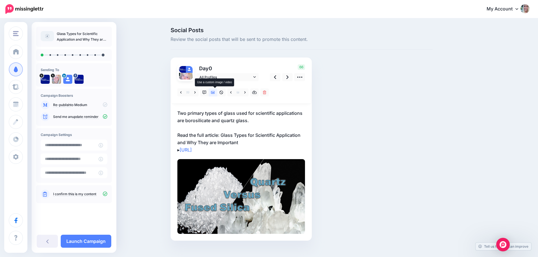
click at [215, 92] on icon at bounding box center [213, 93] width 4 height 4
click at [244, 93] on link at bounding box center [244, 92] width 7 height 8
click at [256, 93] on icon at bounding box center [254, 93] width 5 height 4
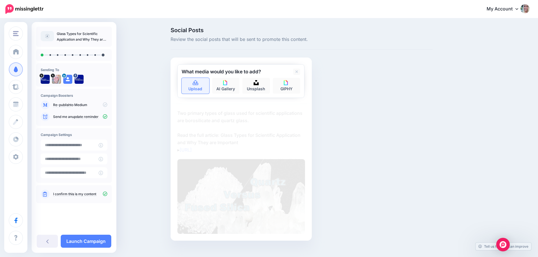
click at [195, 88] on link "Upload" at bounding box center [195, 86] width 28 height 16
click at [201, 88] on link "Upload" at bounding box center [195, 86] width 28 height 16
click at [200, 89] on link "Upload" at bounding box center [195, 86] width 28 height 16
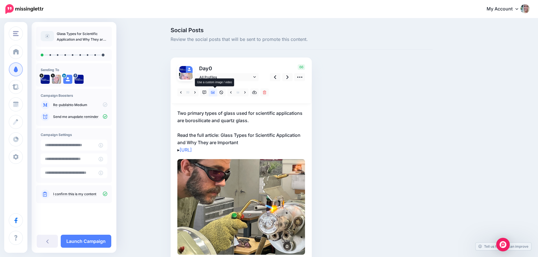
click at [215, 93] on icon at bounding box center [213, 92] width 4 height 3
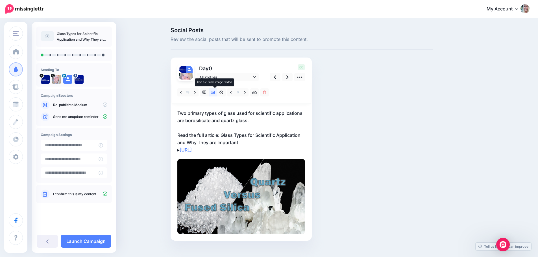
click at [215, 92] on icon at bounding box center [213, 92] width 4 height 3
click at [255, 94] on icon at bounding box center [254, 92] width 5 height 3
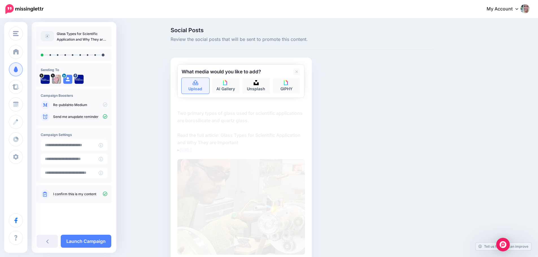
click at [201, 87] on link "Upload" at bounding box center [195, 86] width 28 height 16
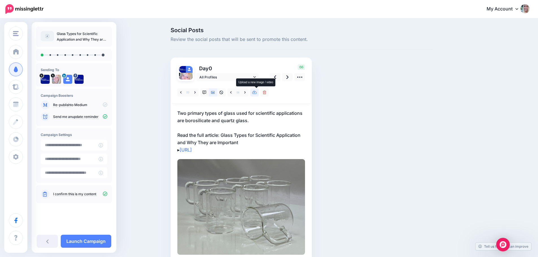
click at [257, 92] on icon at bounding box center [254, 93] width 5 height 4
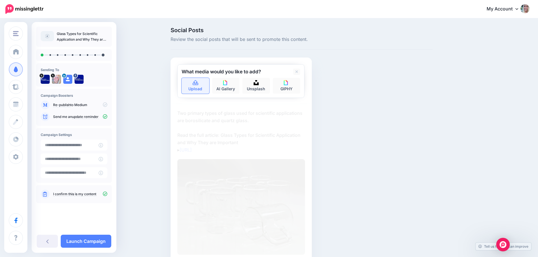
click at [200, 86] on link "Upload" at bounding box center [195, 86] width 28 height 16
click at [196, 87] on link "Upload" at bounding box center [195, 86] width 28 height 16
click at [199, 89] on link "Upload" at bounding box center [195, 86] width 28 height 16
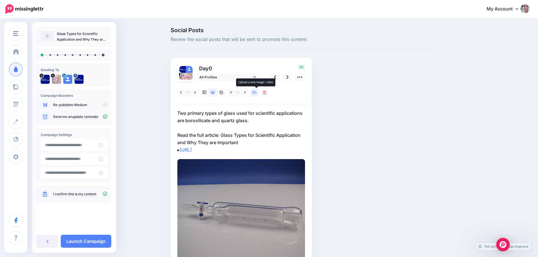
click at [255, 92] on icon at bounding box center [254, 92] width 5 height 3
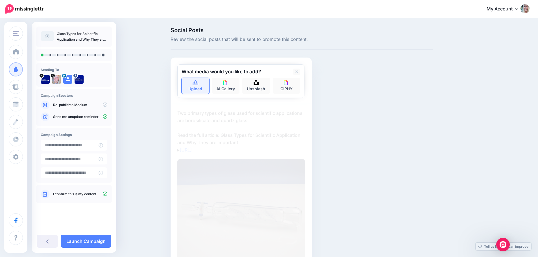
click at [202, 89] on link "Upload" at bounding box center [195, 86] width 28 height 16
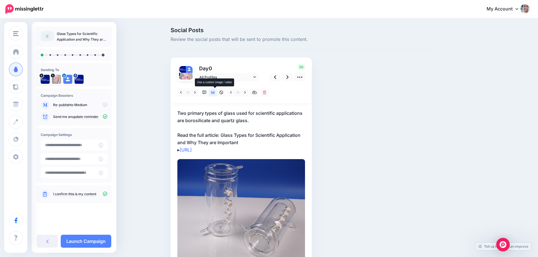
click at [214, 94] on icon at bounding box center [213, 93] width 4 height 4
click at [257, 93] on icon at bounding box center [254, 92] width 5 height 3
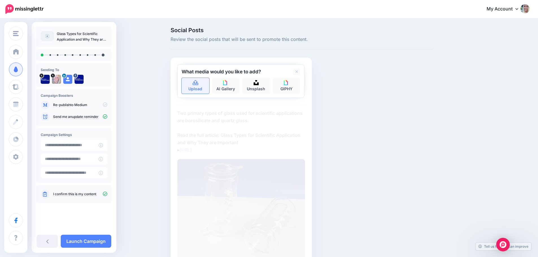
click at [198, 90] on link "Upload" at bounding box center [195, 86] width 28 height 16
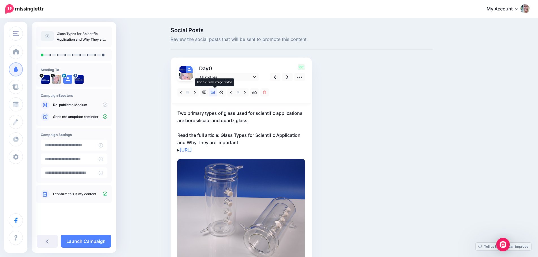
click at [215, 94] on icon at bounding box center [213, 93] width 4 height 4
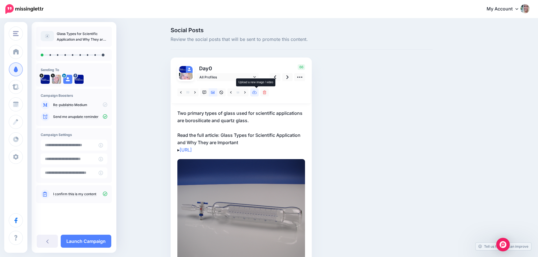
click at [257, 93] on icon at bounding box center [254, 93] width 5 height 4
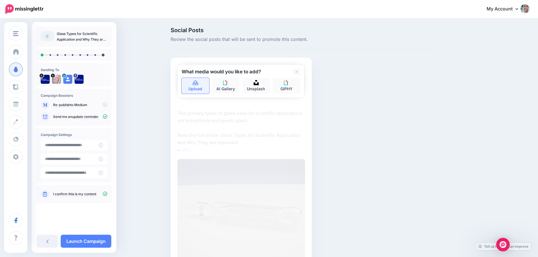
click at [196, 89] on link "Upload" at bounding box center [195, 86] width 28 height 16
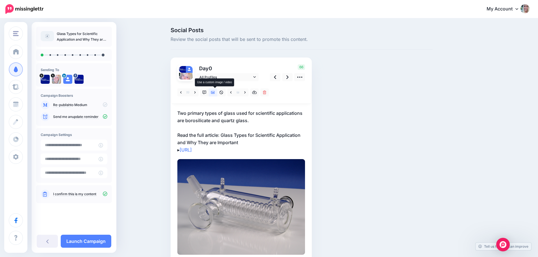
click at [215, 94] on icon at bounding box center [213, 92] width 4 height 3
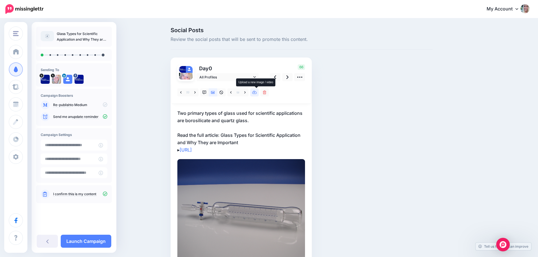
click at [255, 93] on icon at bounding box center [254, 93] width 5 height 4
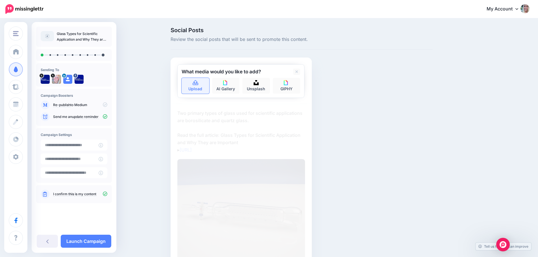
click at [198, 89] on link "Upload" at bounding box center [195, 86] width 28 height 16
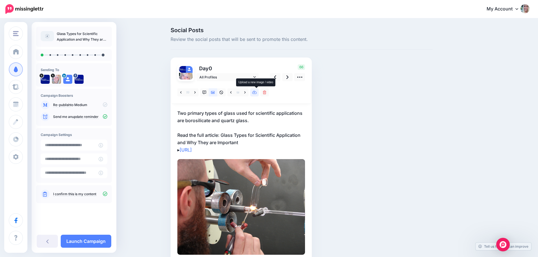
click at [257, 93] on icon at bounding box center [254, 93] width 5 height 4
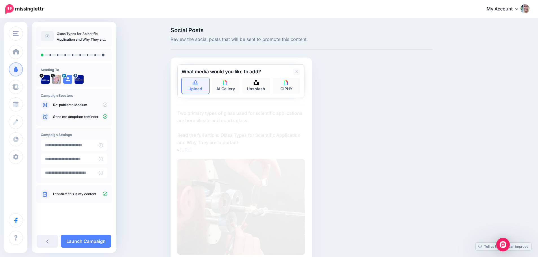
click at [197, 89] on link "Upload" at bounding box center [195, 86] width 28 height 16
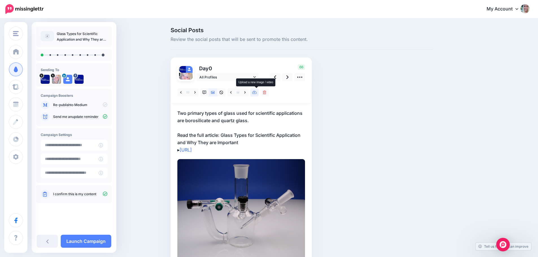
click at [255, 92] on icon at bounding box center [254, 92] width 5 height 3
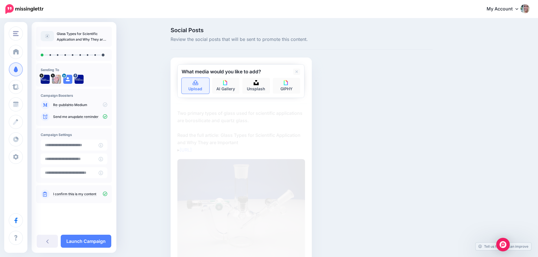
click at [198, 87] on link "Upload" at bounding box center [195, 86] width 28 height 16
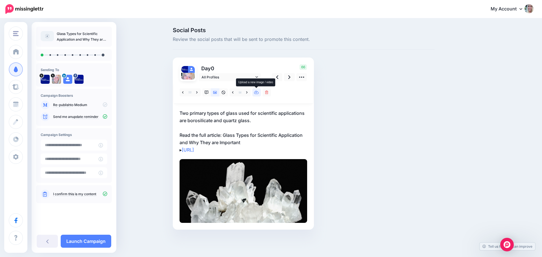
click at [257, 93] on icon at bounding box center [256, 93] width 5 height 4
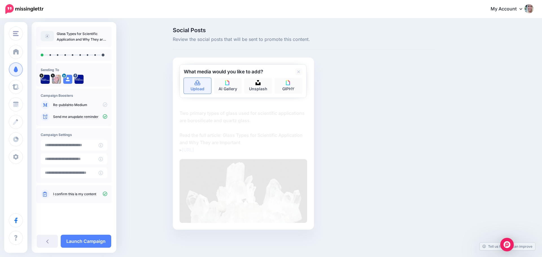
click at [196, 91] on link "Upload" at bounding box center [198, 86] width 28 height 16
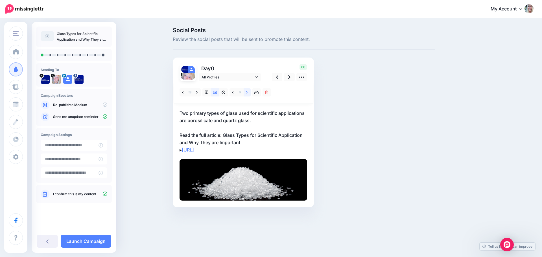
click at [245, 93] on link at bounding box center [247, 92] width 7 height 8
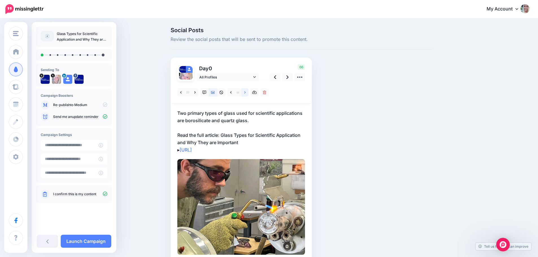
click at [245, 93] on link at bounding box center [244, 92] width 7 height 8
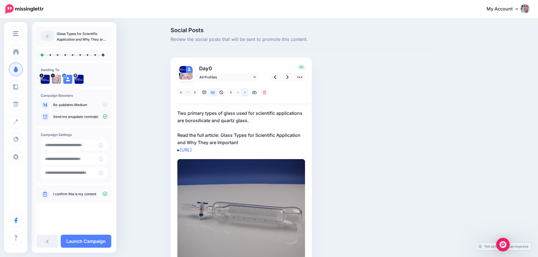
click at [245, 93] on link at bounding box center [244, 92] width 7 height 8
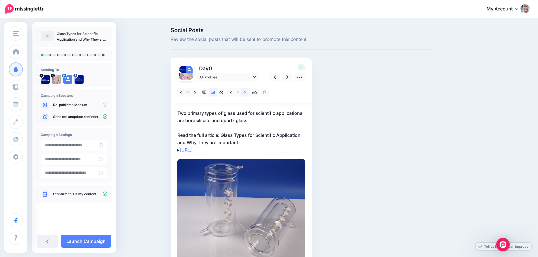
click at [245, 93] on link at bounding box center [244, 92] width 7 height 8
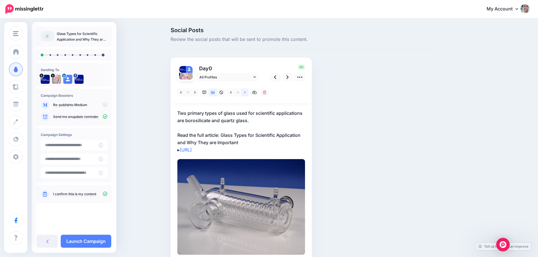
click at [245, 93] on link at bounding box center [244, 92] width 7 height 8
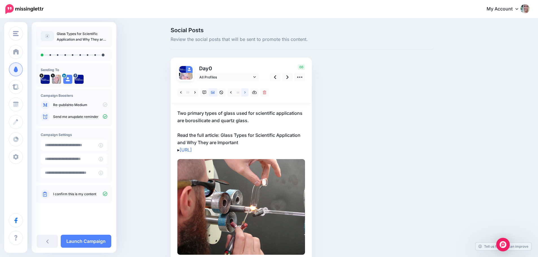
click at [245, 93] on link at bounding box center [244, 92] width 7 height 8
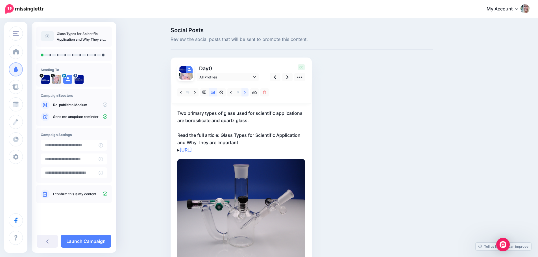
click at [245, 93] on link at bounding box center [244, 92] width 7 height 8
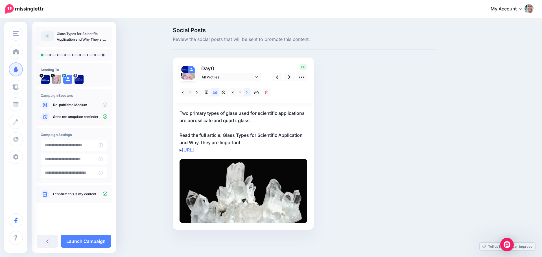
click at [245, 93] on link at bounding box center [247, 92] width 7 height 8
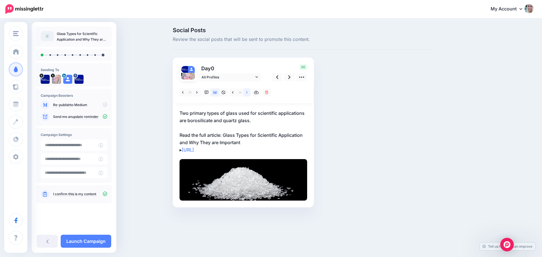
click at [244, 93] on link at bounding box center [247, 92] width 7 height 8
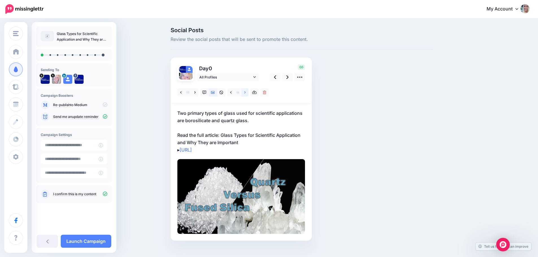
click at [244, 93] on link at bounding box center [244, 92] width 7 height 8
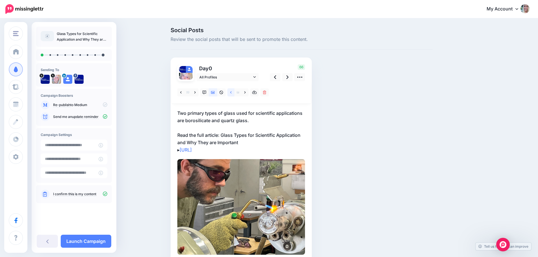
click at [234, 93] on link at bounding box center [230, 92] width 7 height 8
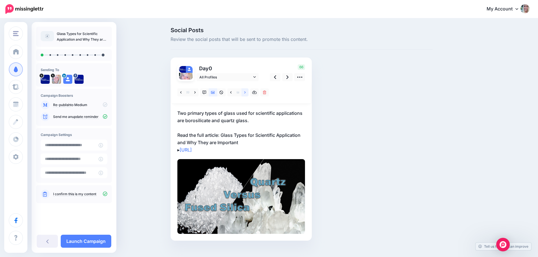
click at [246, 93] on link at bounding box center [244, 92] width 7 height 8
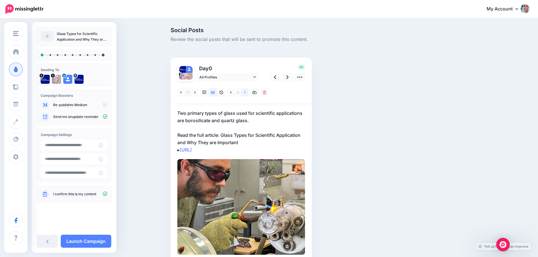
click at [246, 93] on link at bounding box center [244, 92] width 7 height 8
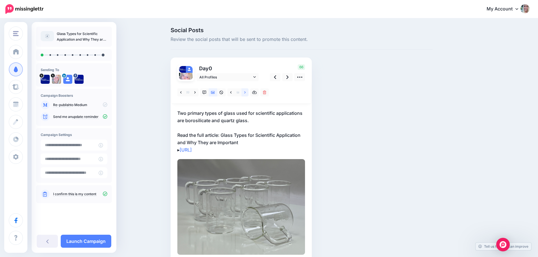
click at [246, 93] on link at bounding box center [244, 92] width 7 height 8
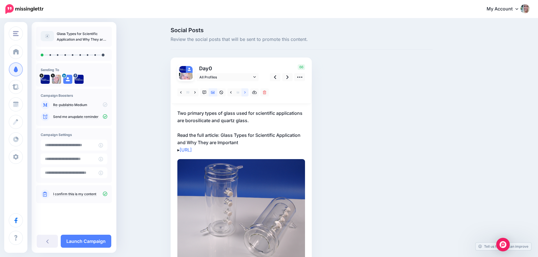
click at [246, 93] on link at bounding box center [244, 92] width 7 height 8
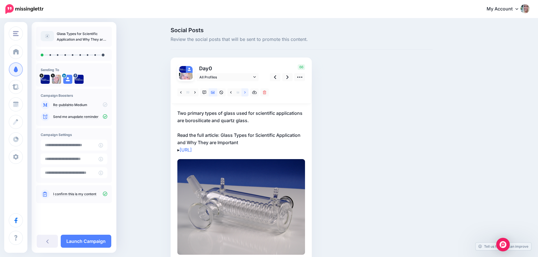
click at [246, 93] on link at bounding box center [244, 92] width 7 height 8
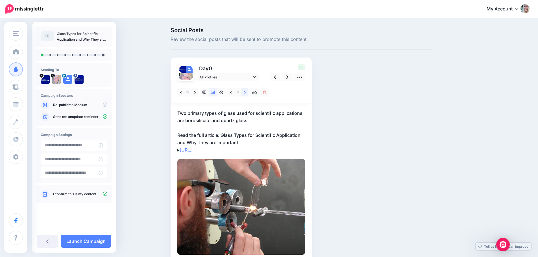
click at [246, 93] on link at bounding box center [244, 92] width 7 height 8
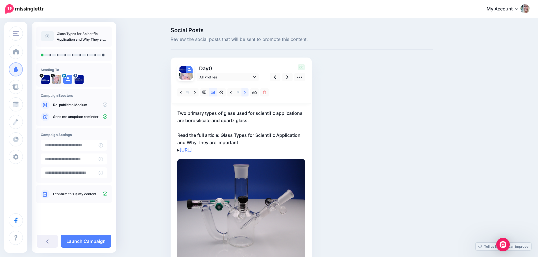
click at [246, 93] on link at bounding box center [244, 92] width 7 height 8
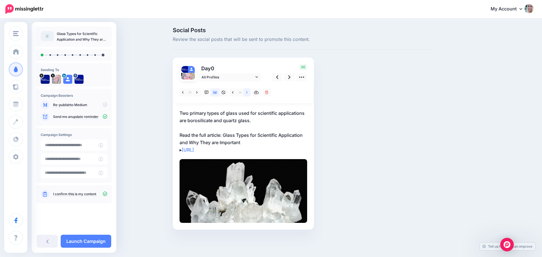
click at [246, 93] on link at bounding box center [247, 92] width 7 height 8
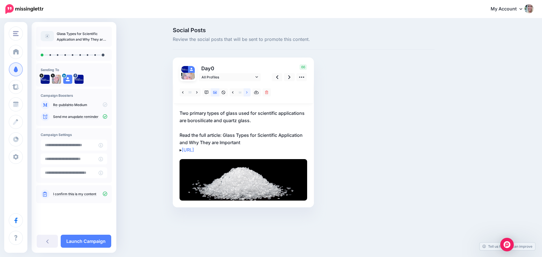
click at [246, 93] on link at bounding box center [247, 92] width 7 height 8
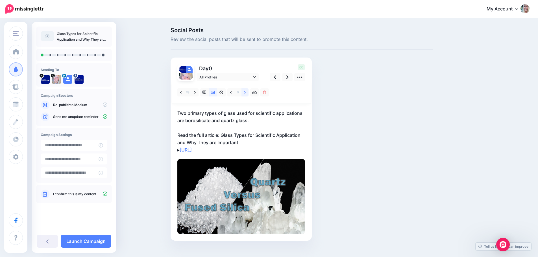
click at [246, 93] on link at bounding box center [244, 92] width 7 height 8
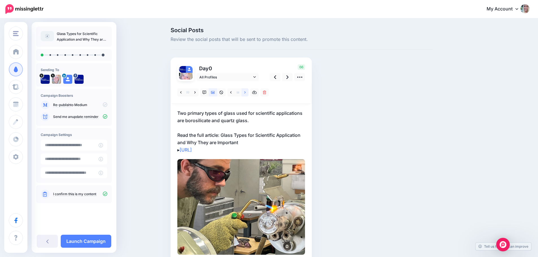
click at [246, 93] on link at bounding box center [244, 92] width 7 height 8
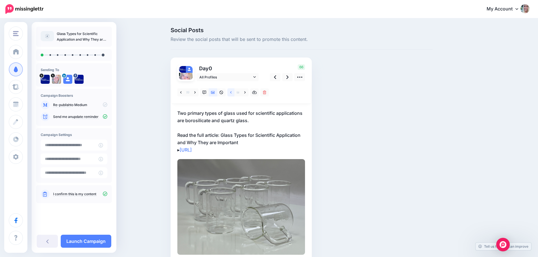
click at [231, 93] on link at bounding box center [230, 92] width 7 height 8
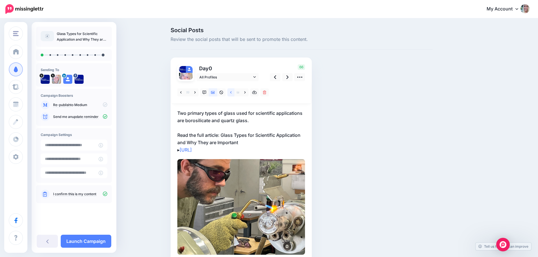
click at [231, 93] on link at bounding box center [230, 92] width 7 height 8
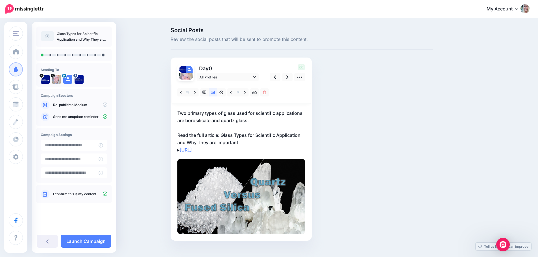
click at [242, 197] on img at bounding box center [241, 196] width 128 height 75
click at [287, 77] on link at bounding box center [287, 77] width 11 height 8
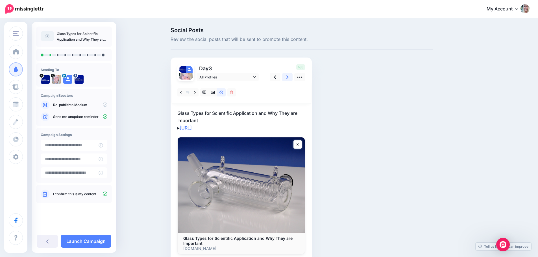
click at [288, 78] on icon at bounding box center [287, 77] width 2 height 6
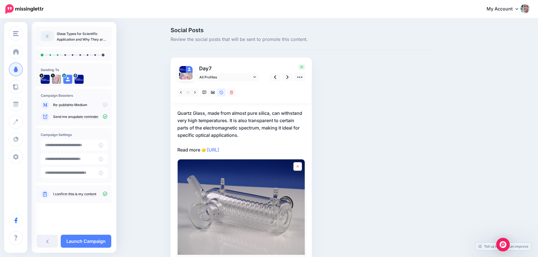
click at [299, 167] on icon at bounding box center [297, 166] width 2 height 3
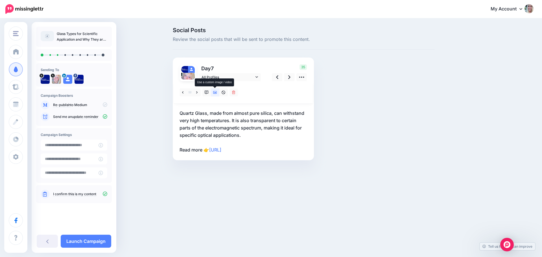
click at [213, 92] on icon at bounding box center [215, 92] width 4 height 3
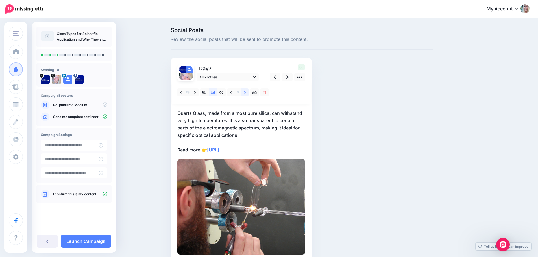
click at [245, 93] on icon at bounding box center [244, 93] width 1 height 4
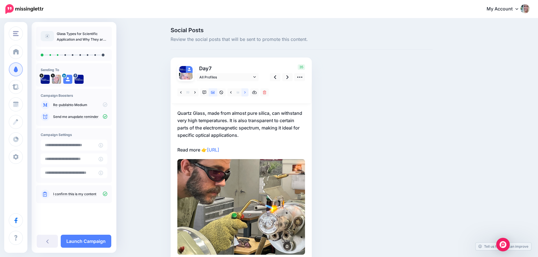
click at [245, 91] on icon at bounding box center [244, 92] width 1 height 2
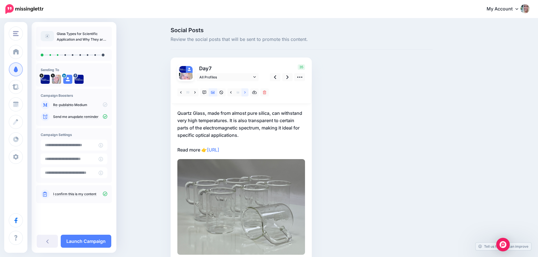
click at [245, 91] on icon at bounding box center [244, 92] width 1 height 2
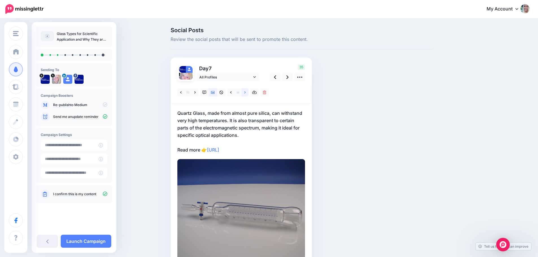
click at [245, 93] on icon at bounding box center [244, 93] width 1 height 4
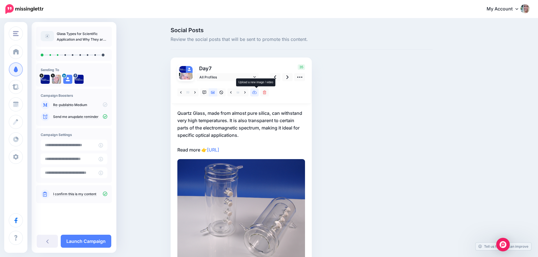
click at [256, 93] on icon at bounding box center [254, 92] width 5 height 3
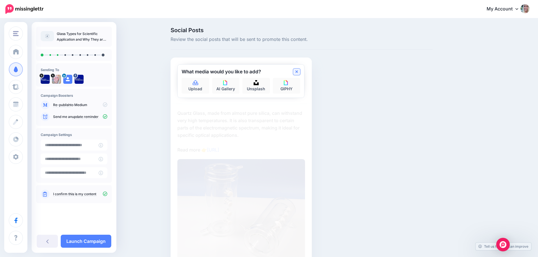
click at [298, 72] on icon at bounding box center [296, 71] width 3 height 3
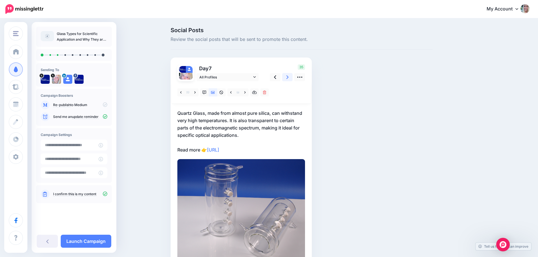
click at [291, 77] on link at bounding box center [287, 77] width 11 height 8
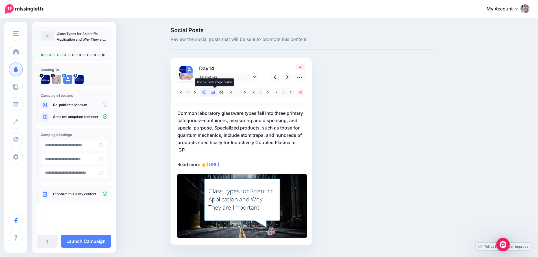
click at [215, 94] on icon at bounding box center [213, 93] width 4 height 4
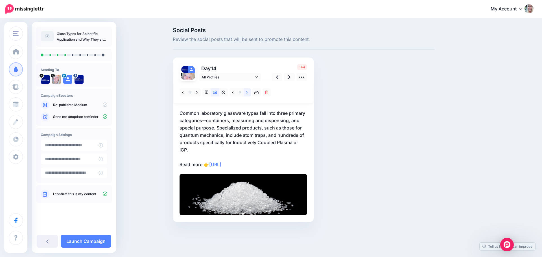
click at [246, 94] on link at bounding box center [247, 92] width 7 height 8
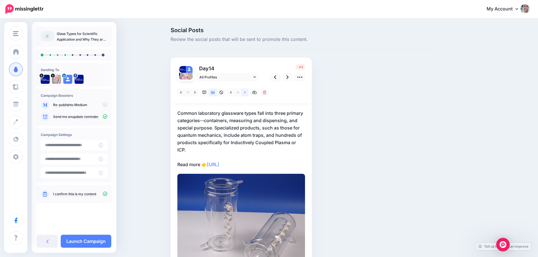
click at [246, 94] on link at bounding box center [244, 92] width 7 height 8
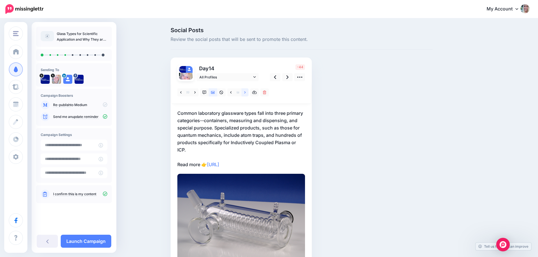
click at [246, 94] on link at bounding box center [244, 92] width 7 height 8
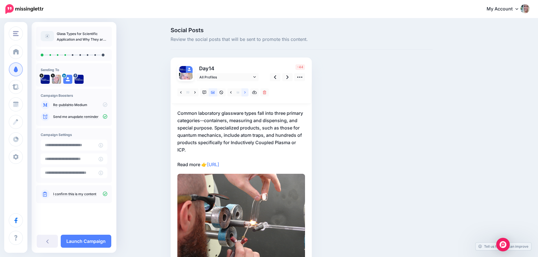
click at [246, 94] on link at bounding box center [244, 92] width 7 height 8
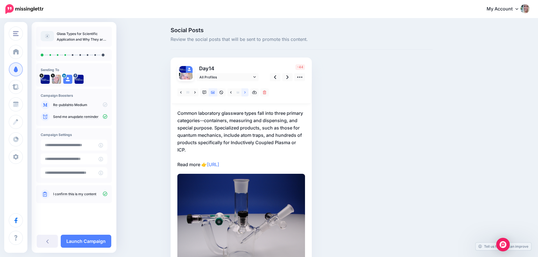
click at [246, 94] on link at bounding box center [244, 92] width 7 height 8
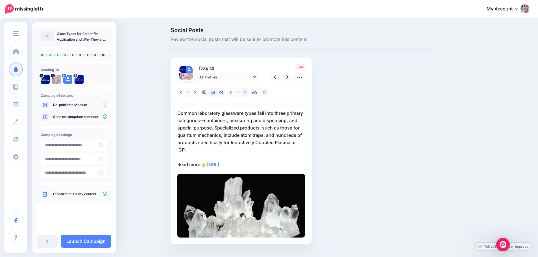
click at [246, 94] on link at bounding box center [244, 92] width 7 height 8
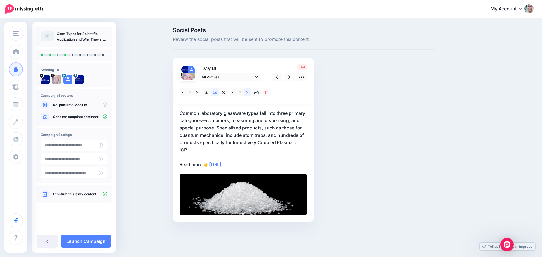
click at [246, 94] on link at bounding box center [247, 92] width 7 height 8
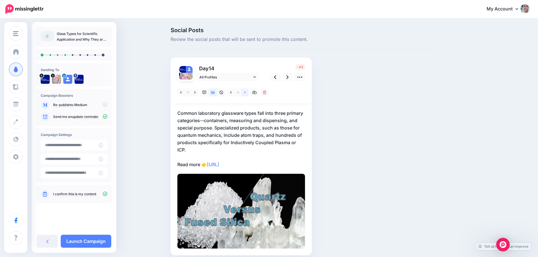
click at [246, 94] on link at bounding box center [244, 92] width 7 height 8
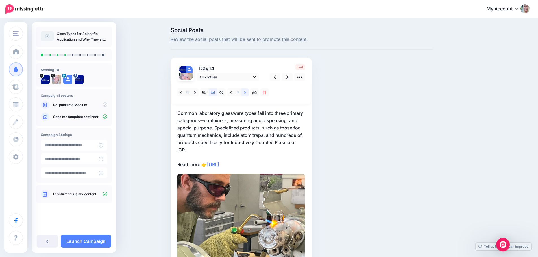
click at [246, 94] on link at bounding box center [244, 92] width 7 height 8
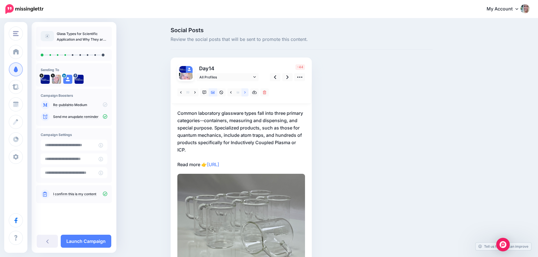
click at [246, 94] on link at bounding box center [244, 92] width 7 height 8
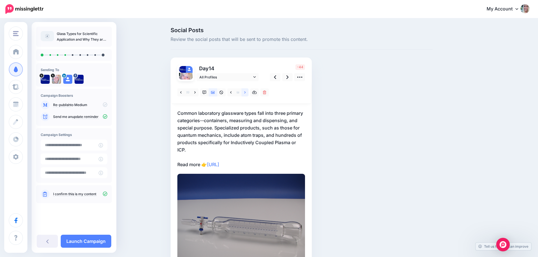
click at [246, 94] on link at bounding box center [244, 92] width 7 height 8
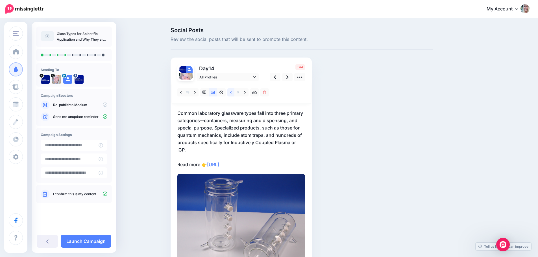
click at [231, 94] on icon at bounding box center [230, 93] width 1 height 4
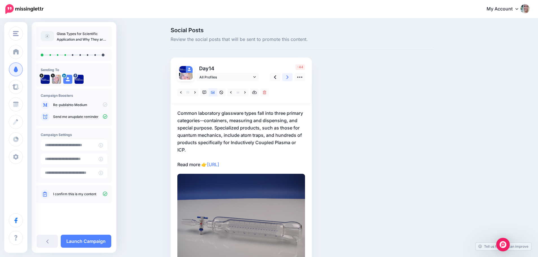
click at [288, 77] on icon at bounding box center [287, 77] width 2 height 4
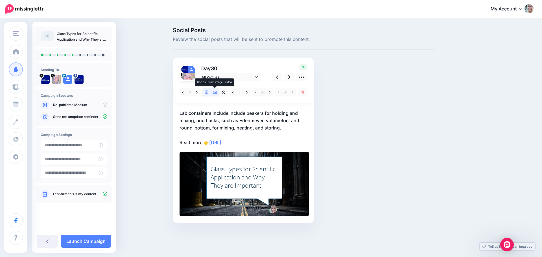
click at [215, 93] on icon at bounding box center [215, 92] width 4 height 3
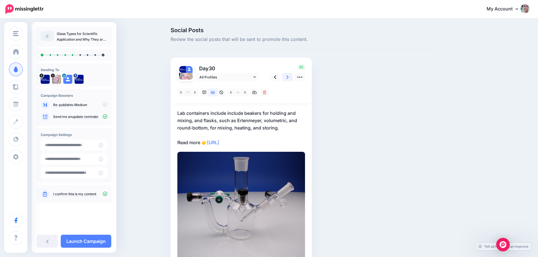
click at [288, 78] on link at bounding box center [287, 77] width 11 height 8
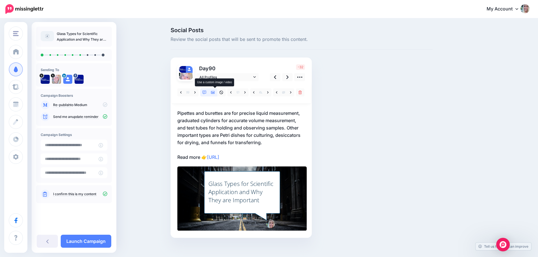
click at [217, 94] on link at bounding box center [213, 92] width 8 height 8
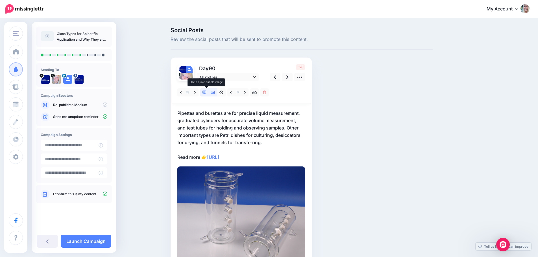
click at [206, 94] on icon at bounding box center [204, 93] width 4 height 4
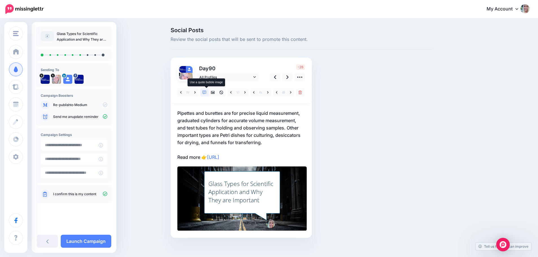
click at [206, 94] on icon at bounding box center [204, 93] width 4 height 4
click at [195, 93] on link at bounding box center [194, 92] width 7 height 8
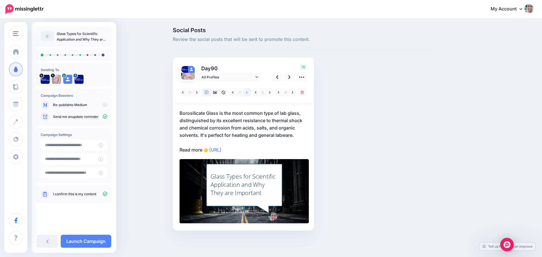
click at [246, 93] on link at bounding box center [247, 92] width 7 height 8
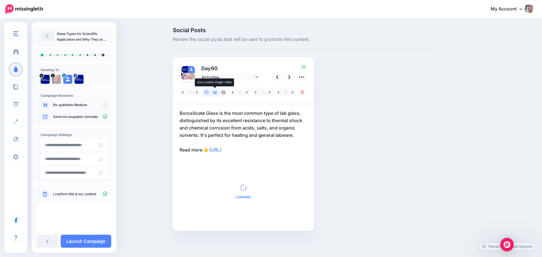
click at [216, 94] on icon at bounding box center [215, 93] width 4 height 4
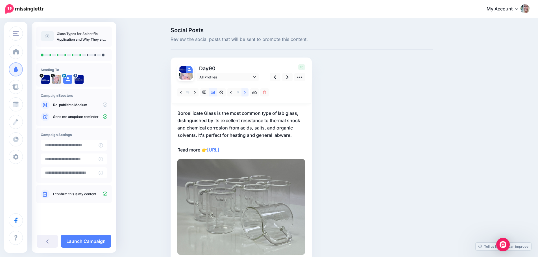
click at [245, 94] on link at bounding box center [244, 92] width 7 height 8
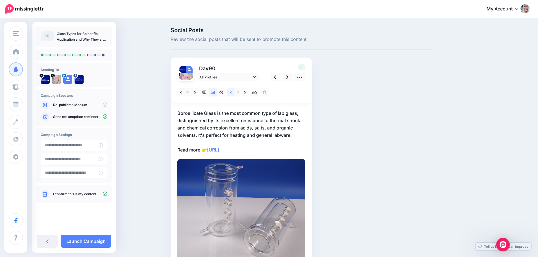
click at [231, 93] on icon at bounding box center [230, 93] width 1 height 4
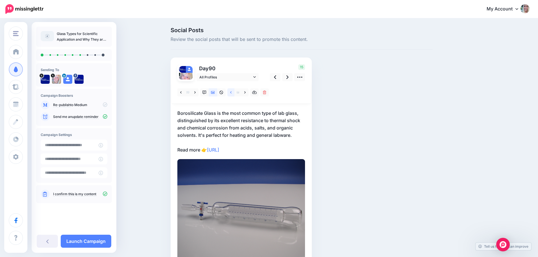
click at [232, 93] on link at bounding box center [230, 92] width 7 height 8
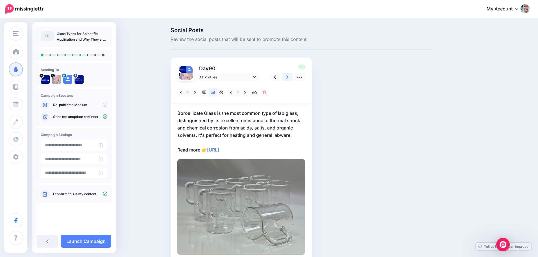
click at [288, 78] on icon at bounding box center [287, 77] width 2 height 6
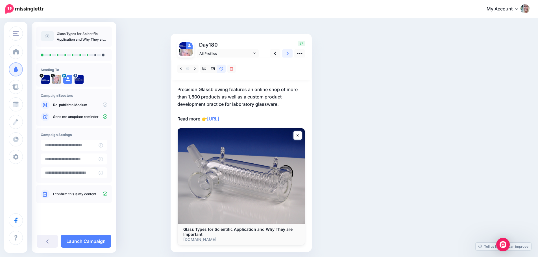
scroll to position [24, 0]
click at [288, 52] on icon at bounding box center [287, 53] width 2 height 4
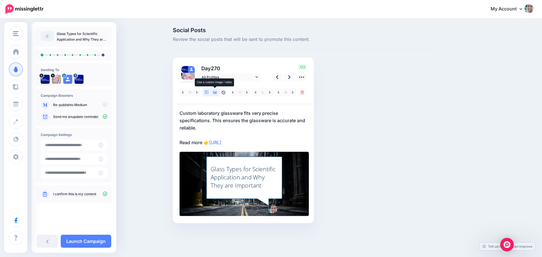
click at [214, 93] on icon at bounding box center [215, 92] width 4 height 3
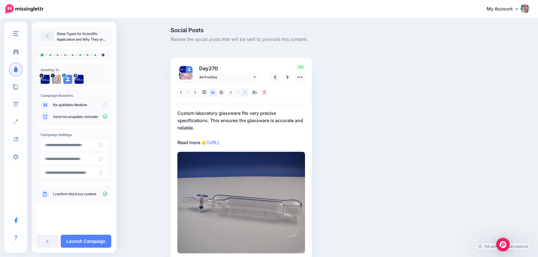
click at [245, 93] on icon at bounding box center [244, 93] width 1 height 4
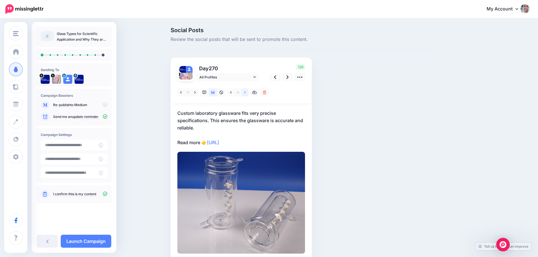
click at [245, 93] on icon at bounding box center [244, 93] width 1 height 4
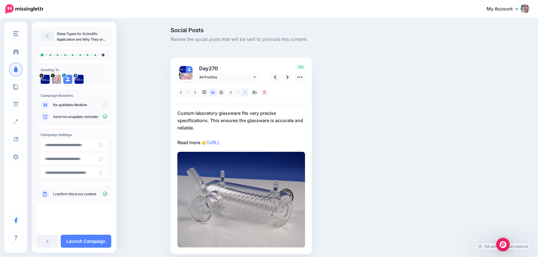
click at [245, 93] on icon at bounding box center [244, 93] width 1 height 4
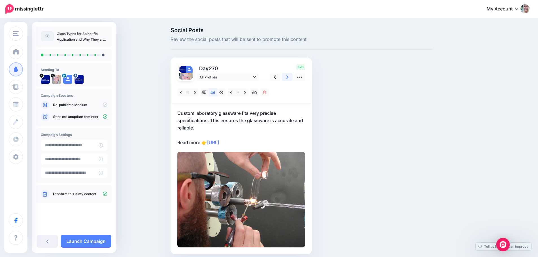
click at [288, 78] on icon at bounding box center [287, 77] width 2 height 6
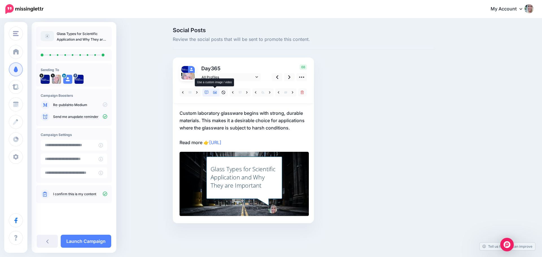
click at [216, 95] on link at bounding box center [215, 92] width 8 height 8
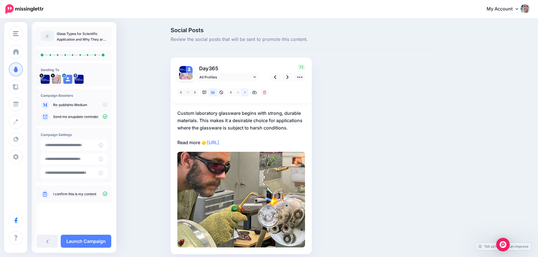
click at [247, 95] on link at bounding box center [244, 92] width 7 height 8
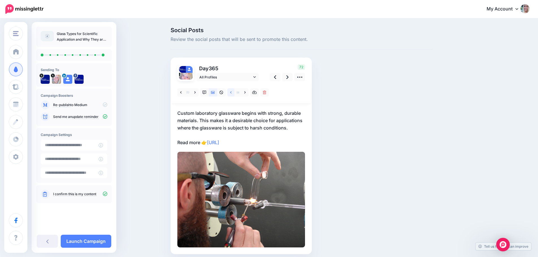
click at [231, 92] on icon at bounding box center [230, 93] width 1 height 4
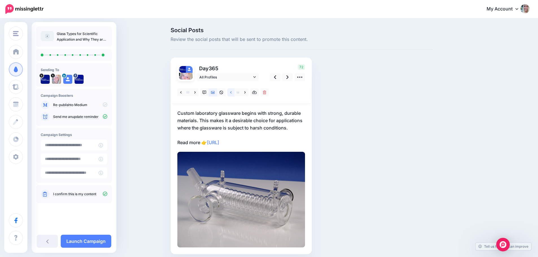
click at [231, 93] on icon at bounding box center [230, 93] width 1 height 4
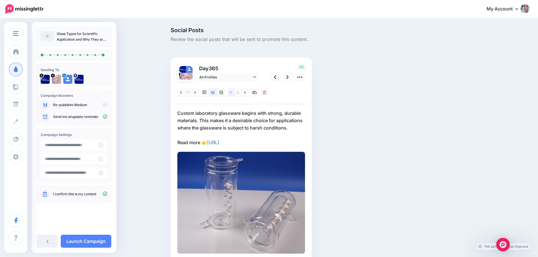
click at [231, 93] on icon at bounding box center [230, 93] width 1 height 4
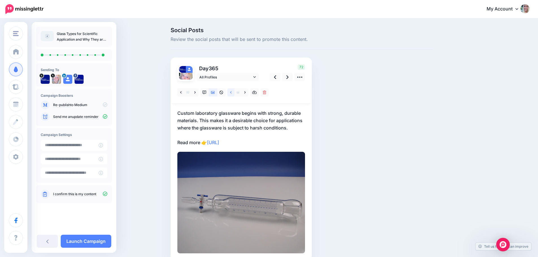
click at [231, 93] on icon at bounding box center [230, 93] width 1 height 4
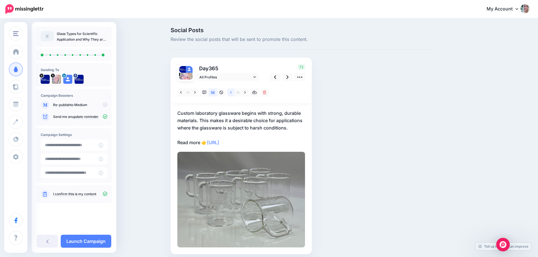
click at [231, 93] on icon at bounding box center [230, 93] width 1 height 4
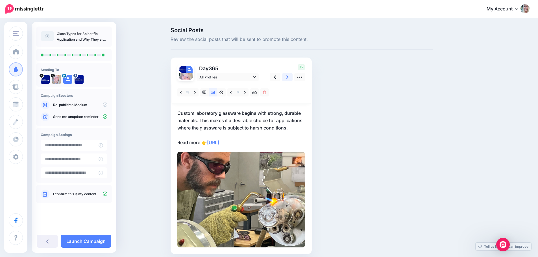
click at [287, 77] on link at bounding box center [287, 77] width 11 height 8
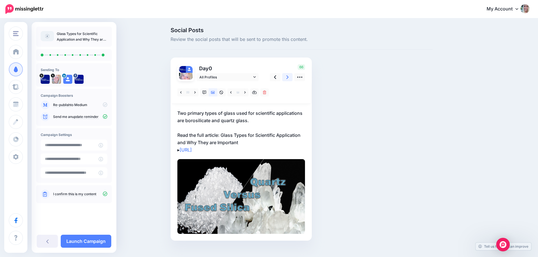
click at [287, 78] on link at bounding box center [287, 77] width 11 height 8
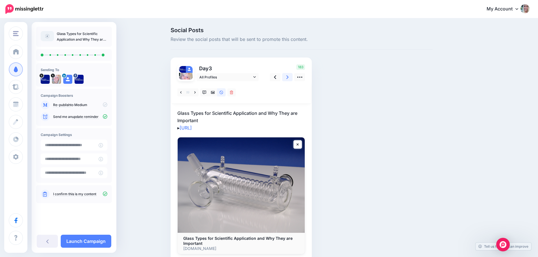
click at [287, 78] on link at bounding box center [287, 77] width 11 height 8
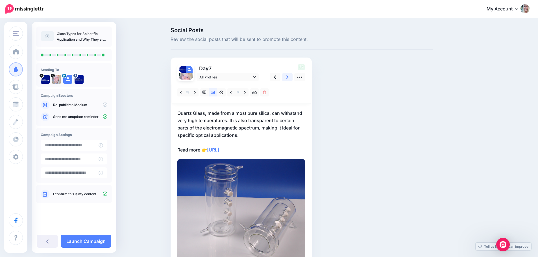
click at [287, 78] on link at bounding box center [287, 77] width 11 height 8
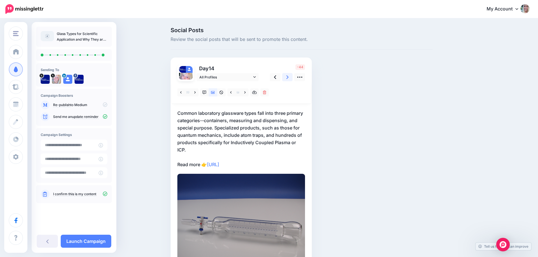
click at [287, 78] on link at bounding box center [287, 77] width 11 height 8
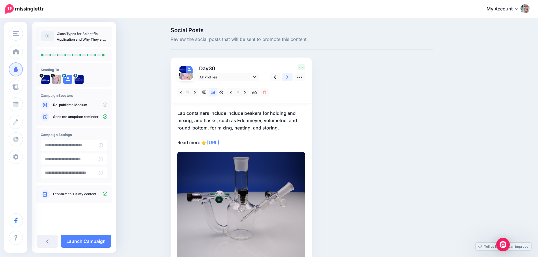
click at [287, 78] on link at bounding box center [287, 77] width 11 height 8
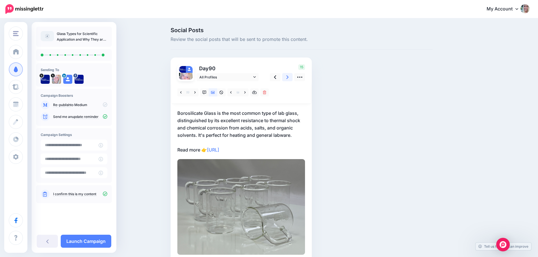
click at [287, 78] on link at bounding box center [287, 77] width 11 height 8
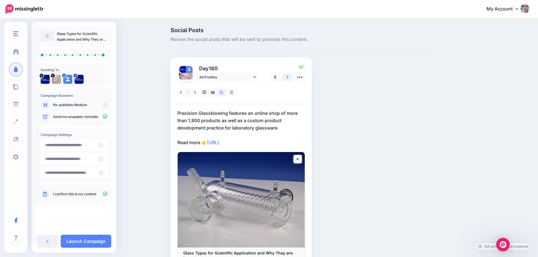
click at [287, 78] on link at bounding box center [287, 77] width 11 height 8
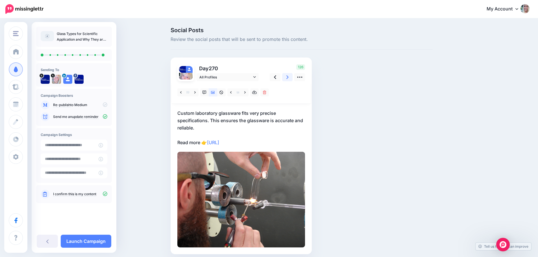
click at [287, 78] on link at bounding box center [287, 77] width 11 height 8
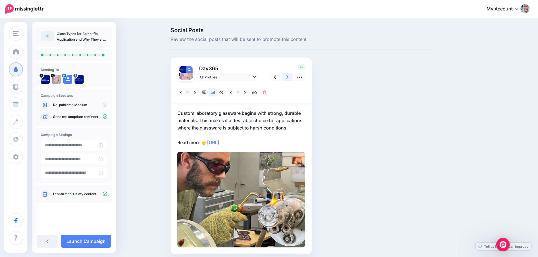
click at [287, 78] on link at bounding box center [287, 77] width 11 height 8
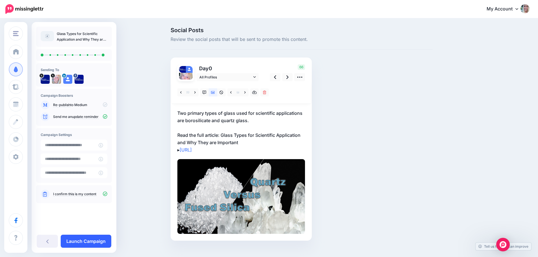
click at [92, 244] on link "Launch Campaign" at bounding box center [86, 241] width 51 height 13
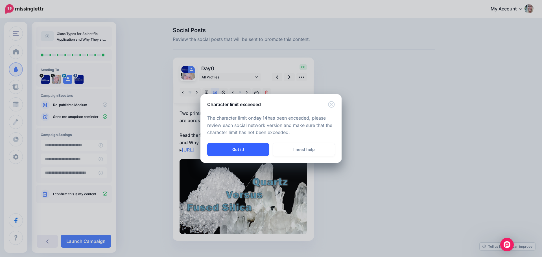
click at [231, 148] on button "Got it!" at bounding box center [238, 149] width 62 height 13
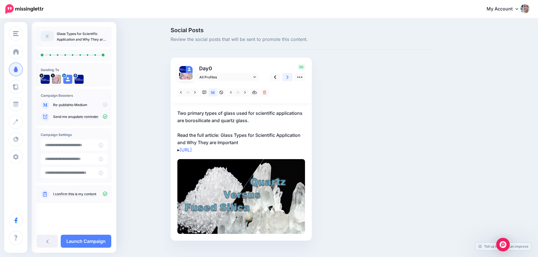
click at [287, 77] on link at bounding box center [287, 77] width 11 height 8
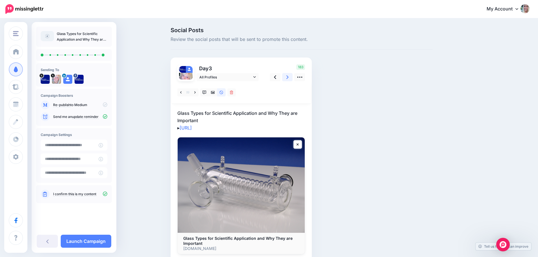
click at [288, 78] on icon at bounding box center [287, 77] width 2 height 6
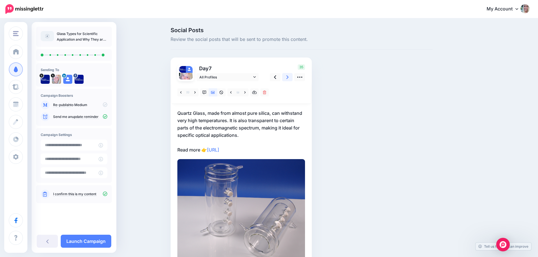
click at [288, 78] on icon at bounding box center [287, 77] width 2 height 6
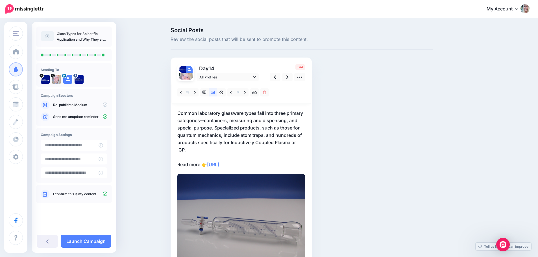
click at [223, 130] on p "Common laboratory glassware types fall into three primary categories--container…" at bounding box center [241, 138] width 128 height 59
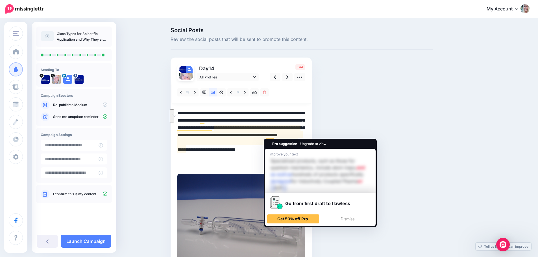
drag, startPoint x: 261, startPoint y: 129, endPoint x: 276, endPoint y: 137, distance: 16.9
click at [276, 137] on textarea "**********" at bounding box center [241, 138] width 128 height 59
type textarea "**********"
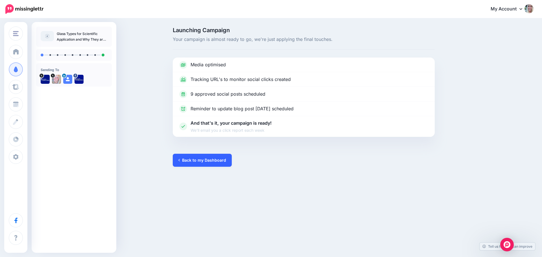
click at [207, 163] on link "Back to my Dashboard" at bounding box center [202, 160] width 59 height 13
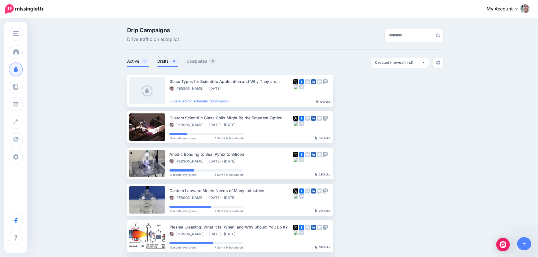
click at [172, 62] on link "Drafts 4" at bounding box center [167, 61] width 21 height 7
